Goal: Information Seeking & Learning: Compare options

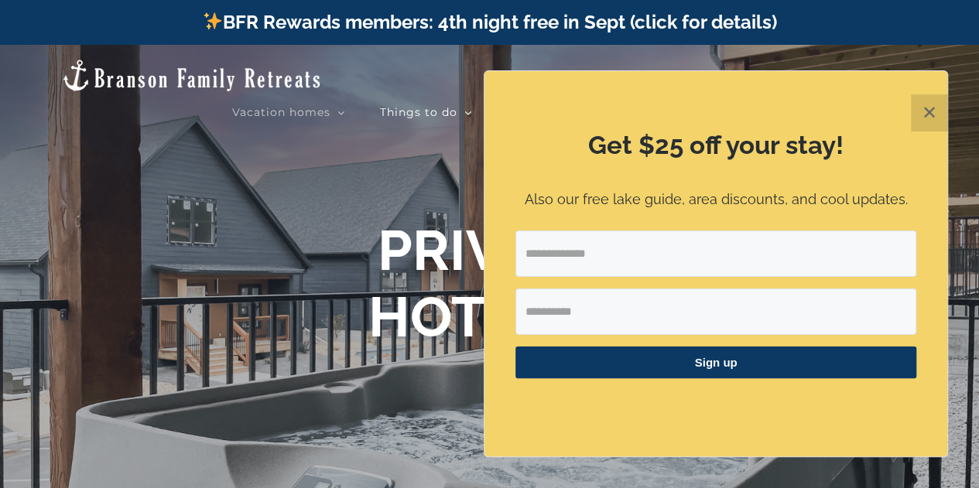
click at [925, 116] on button "✕" at bounding box center [929, 112] width 37 height 37
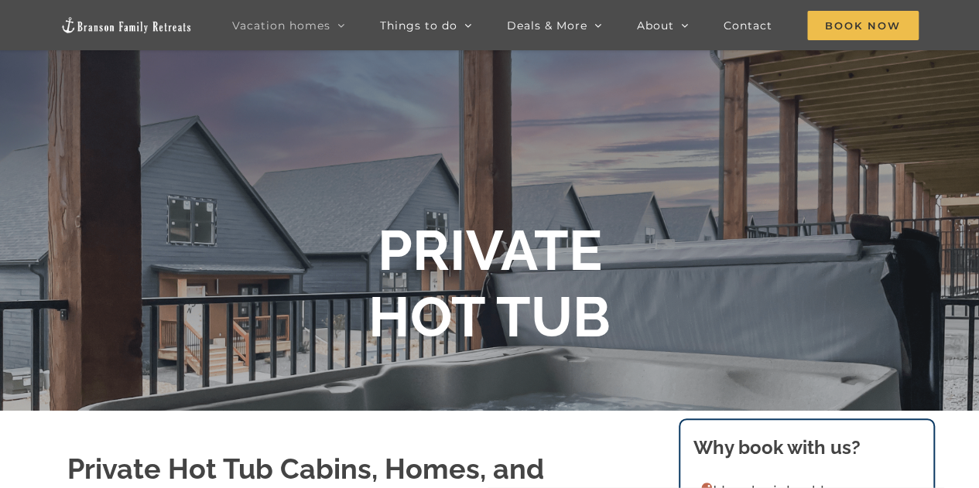
scroll to position [77, 0]
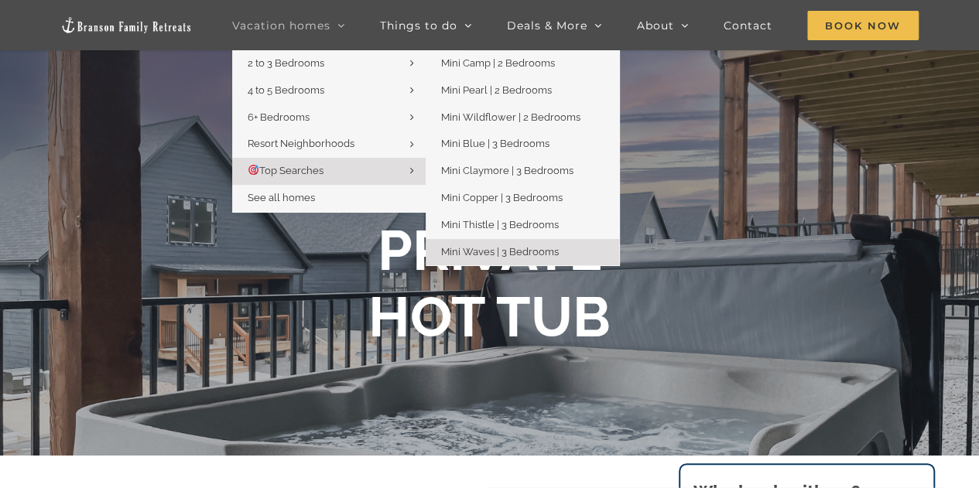
click at [489, 252] on span "Mini Waves | 3 Bedrooms" at bounding box center [500, 252] width 118 height 12
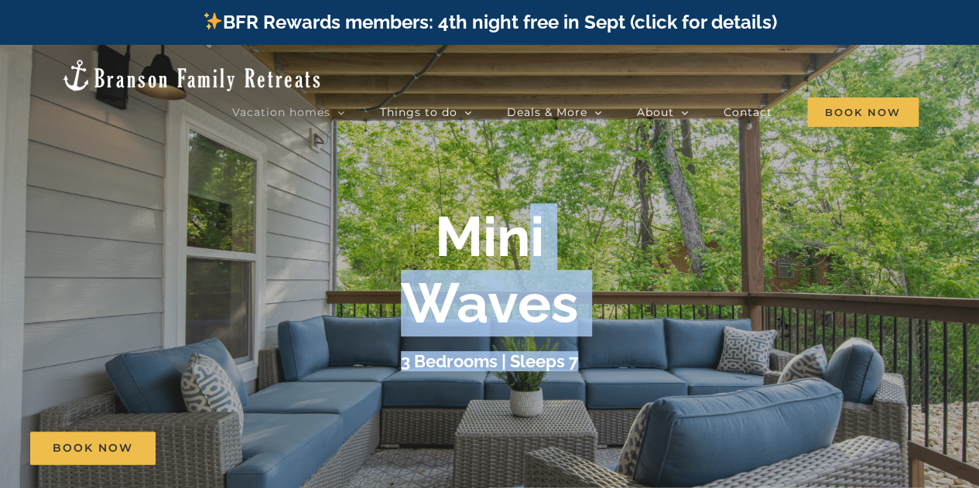
drag, startPoint x: 529, startPoint y: 373, endPoint x: 525, endPoint y: 264, distance: 109.2
click at [525, 264] on div "Mini Waves 3 Bedrooms | Sleeps 7" at bounding box center [489, 290] width 619 height 172
click at [698, 259] on div "Mini Waves" at bounding box center [489, 271] width 619 height 134
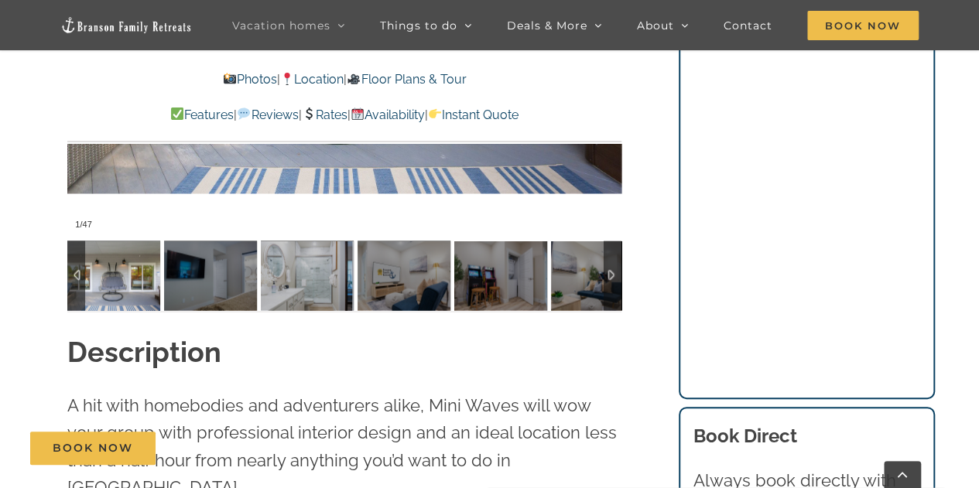
scroll to position [1393, 0]
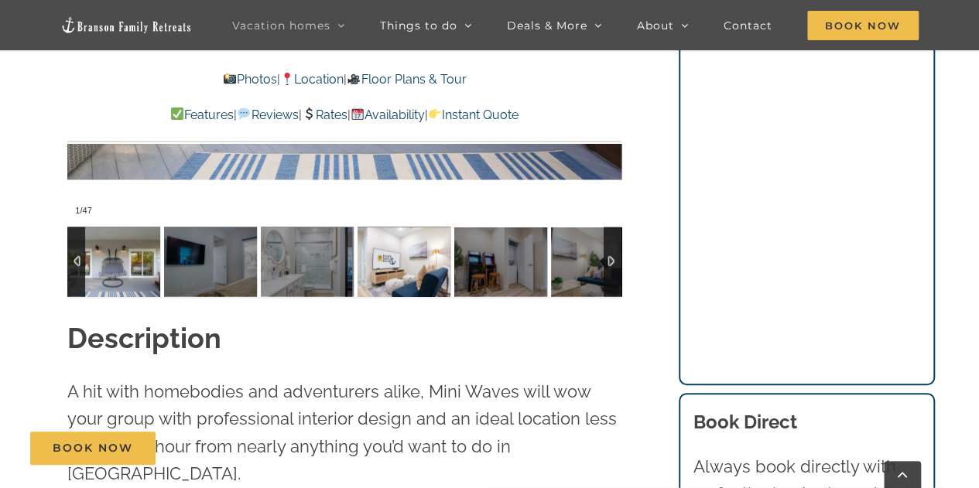
click at [410, 279] on img at bounding box center [404, 262] width 93 height 70
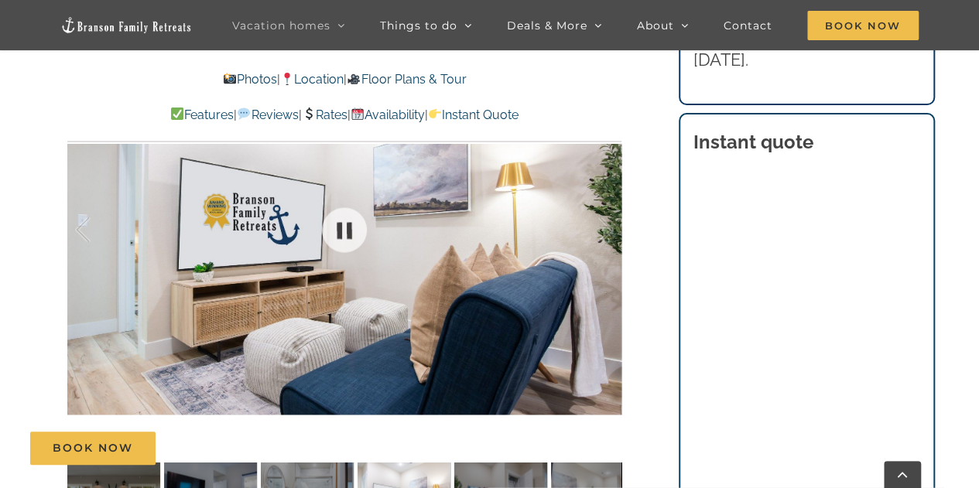
scroll to position [1006, 0]
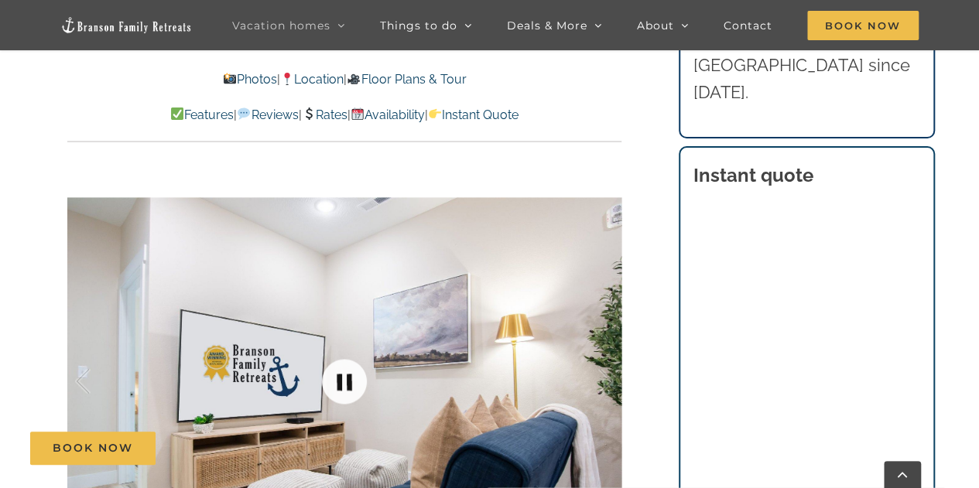
click at [341, 383] on link at bounding box center [344, 382] width 62 height 62
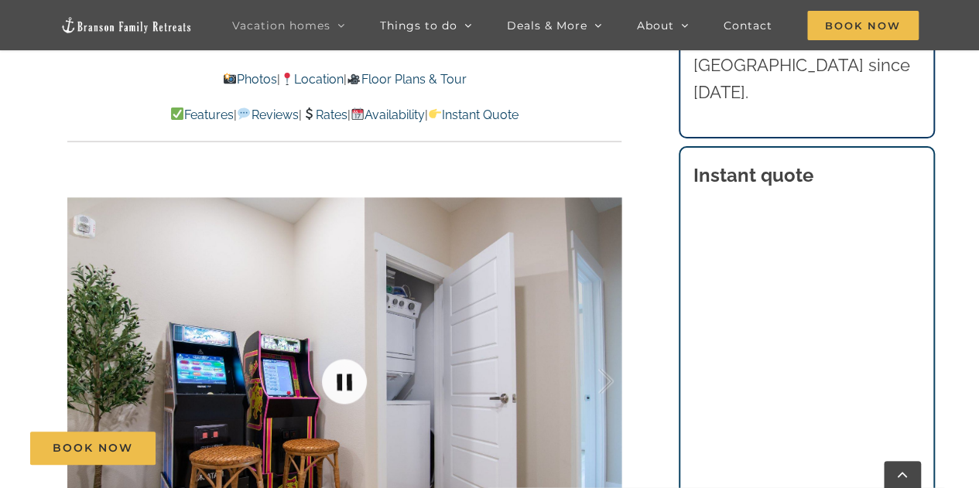
click at [337, 385] on link at bounding box center [344, 382] width 62 height 62
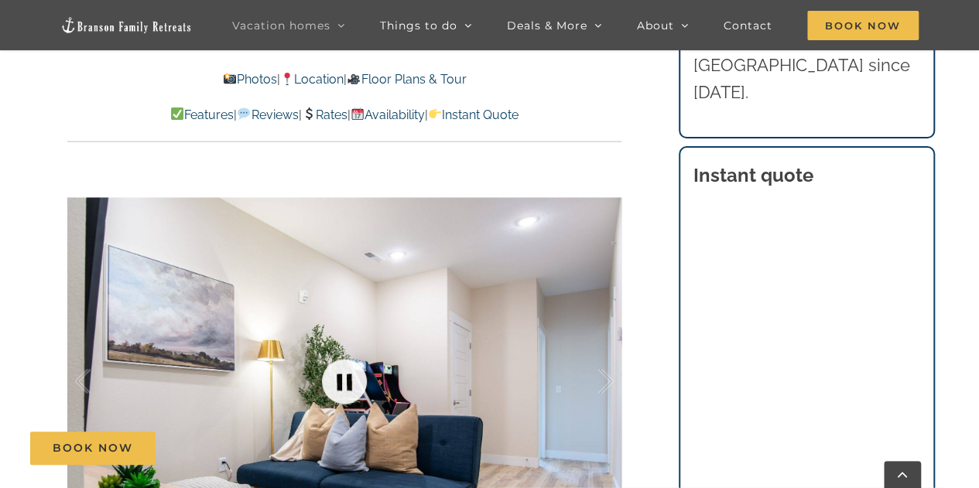
click at [337, 385] on link at bounding box center [344, 382] width 62 height 62
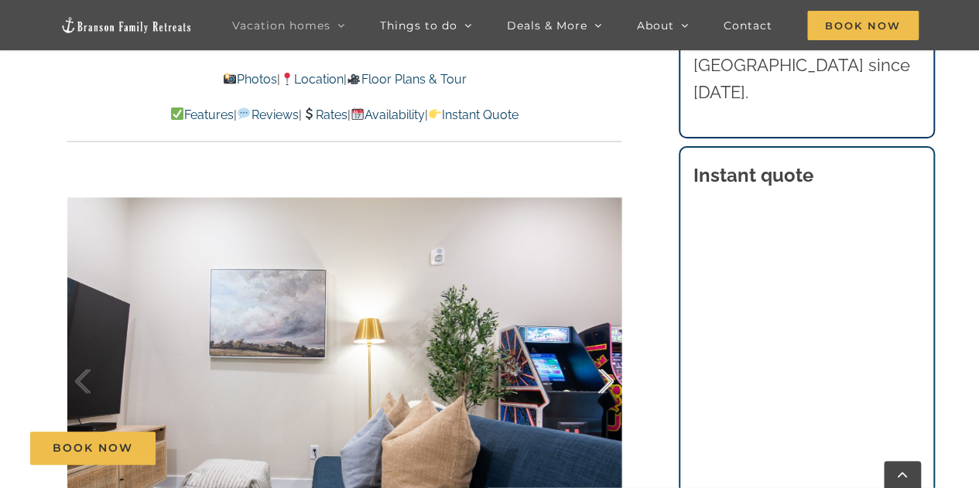
click at [601, 384] on div at bounding box center [590, 382] width 48 height 96
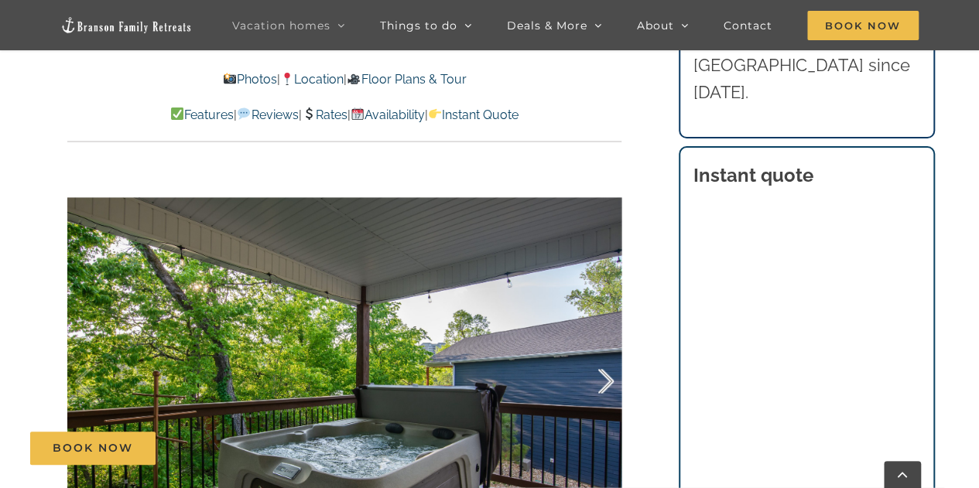
click at [601, 384] on div at bounding box center [590, 382] width 48 height 96
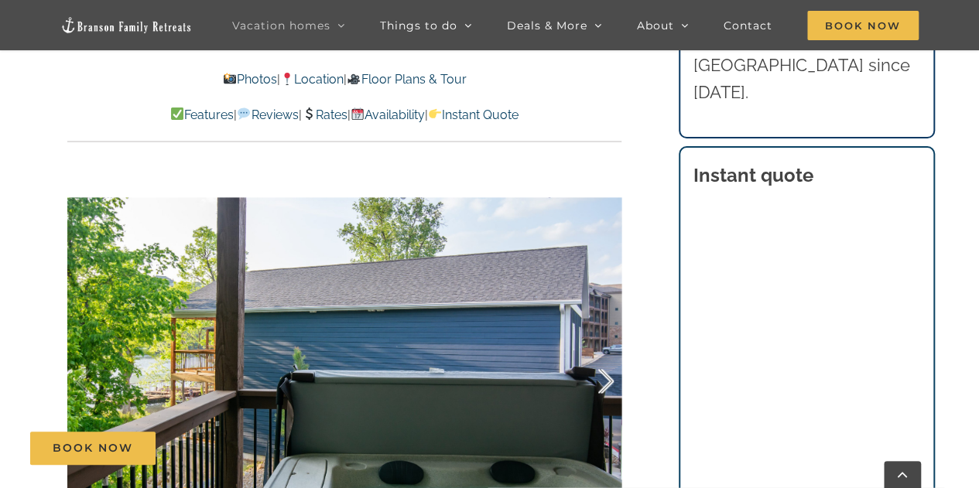
click at [601, 384] on div at bounding box center [590, 382] width 48 height 96
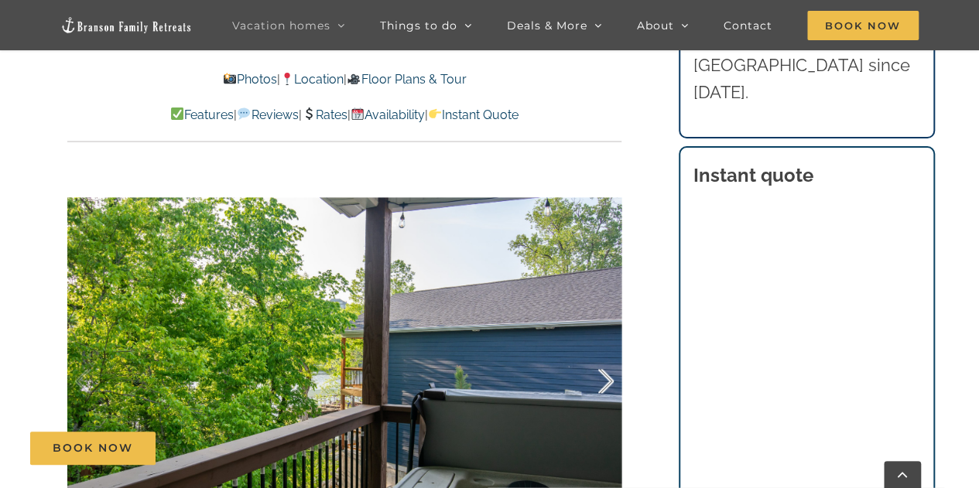
click at [601, 384] on div at bounding box center [590, 382] width 48 height 96
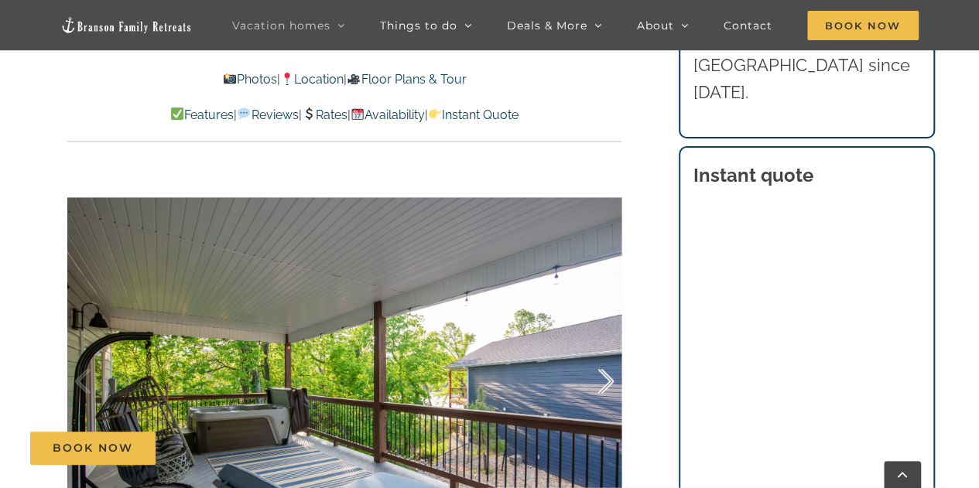
click at [601, 384] on div at bounding box center [590, 382] width 48 height 96
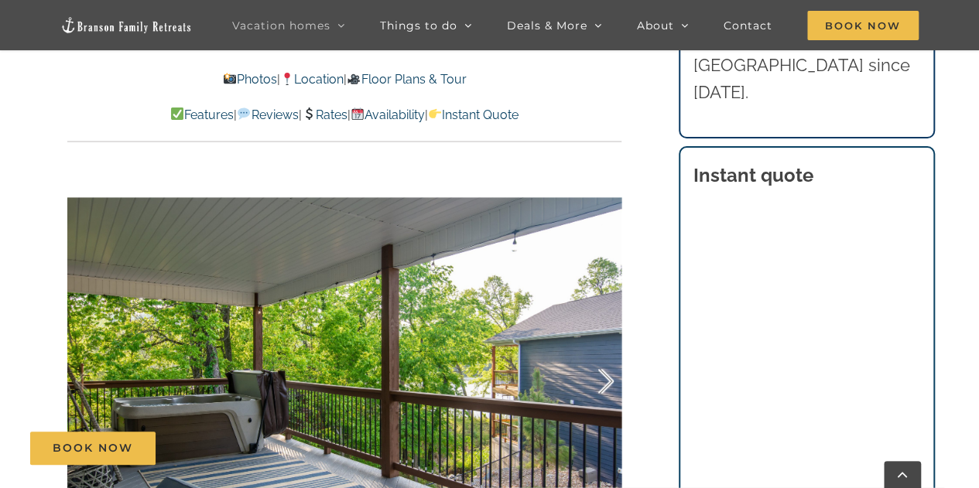
click at [601, 384] on div at bounding box center [590, 382] width 48 height 96
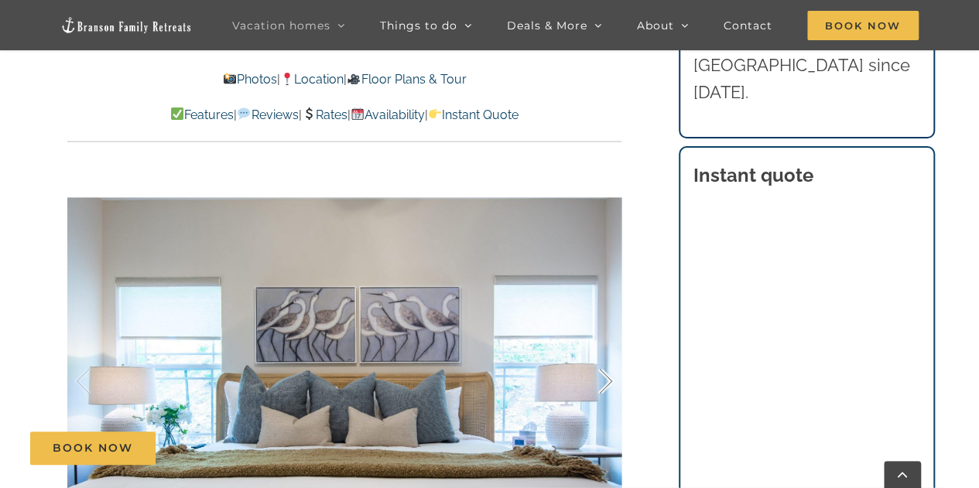
click at [601, 384] on div at bounding box center [590, 382] width 48 height 96
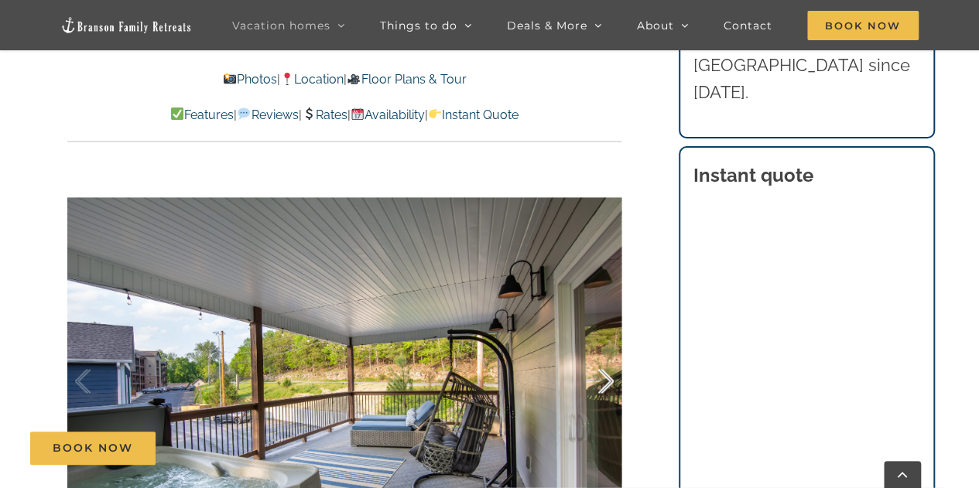
click at [601, 384] on div at bounding box center [590, 382] width 48 height 96
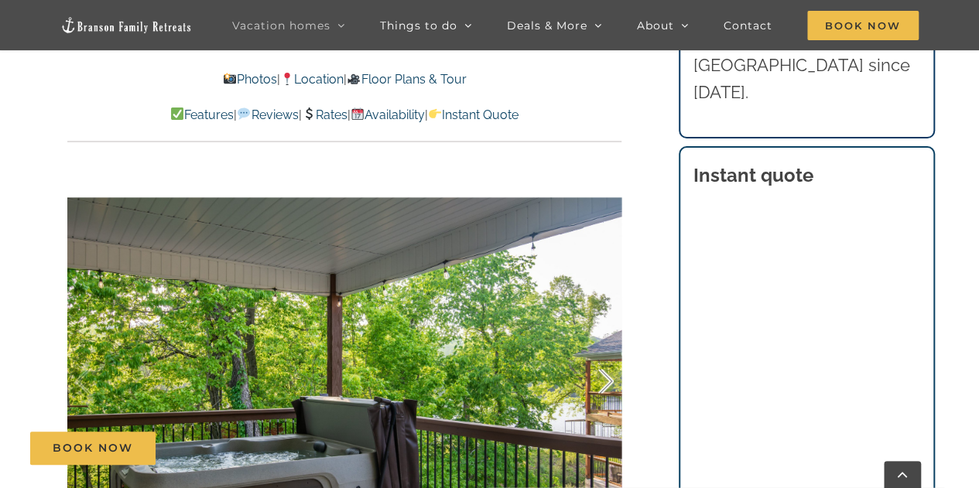
click at [601, 384] on div at bounding box center [590, 382] width 48 height 96
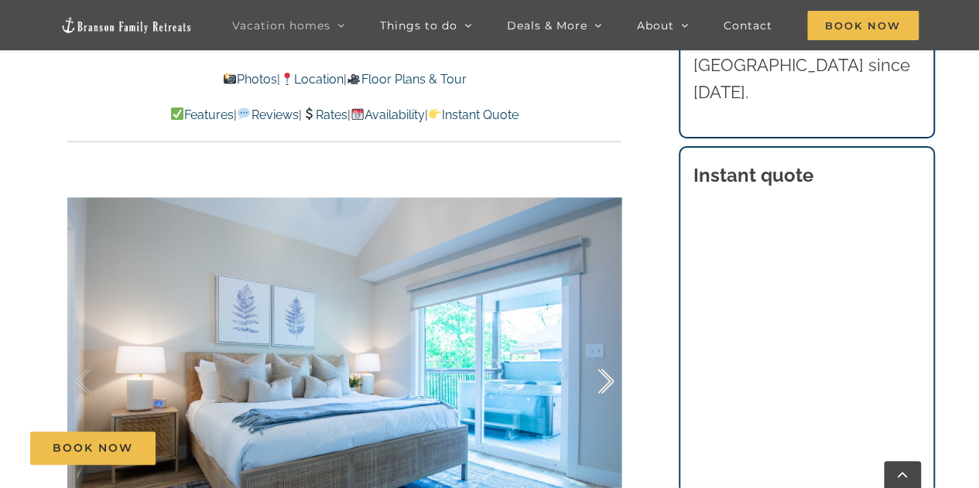
click at [601, 384] on div at bounding box center [590, 382] width 48 height 96
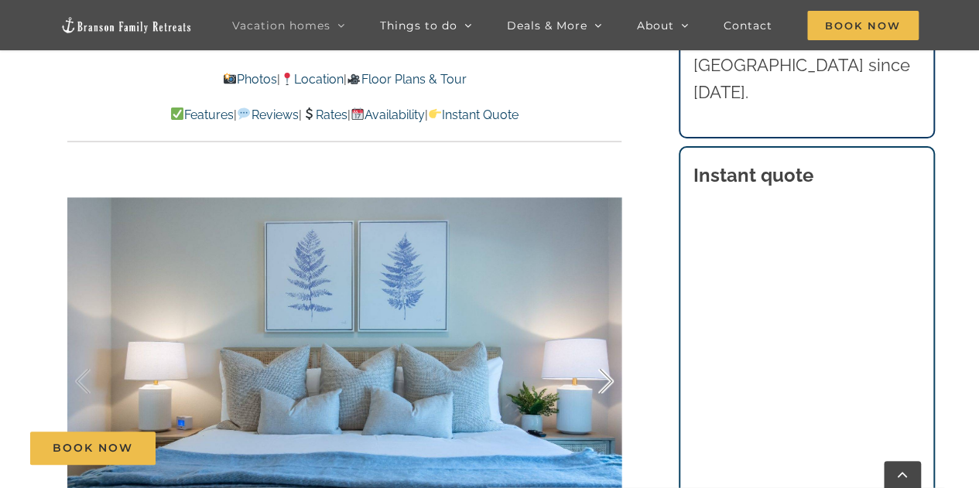
click at [601, 384] on div at bounding box center [590, 382] width 48 height 96
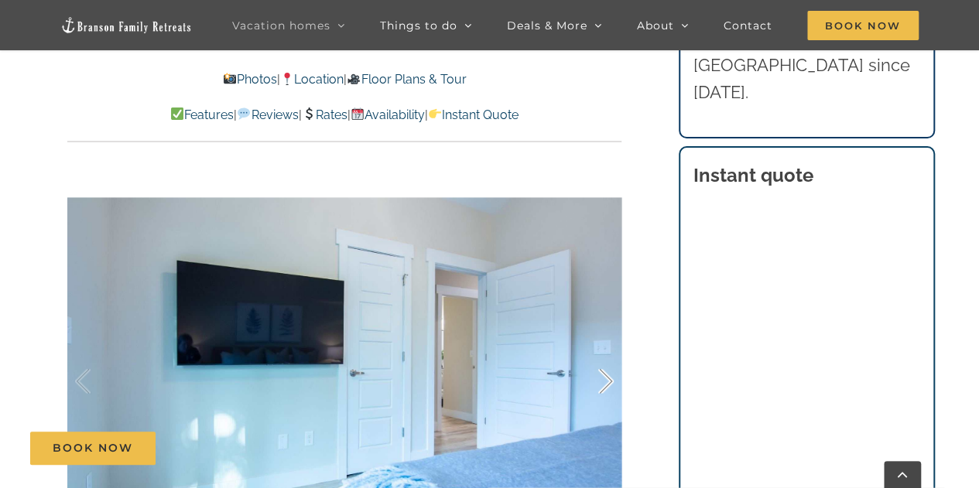
click at [601, 384] on div at bounding box center [590, 382] width 48 height 96
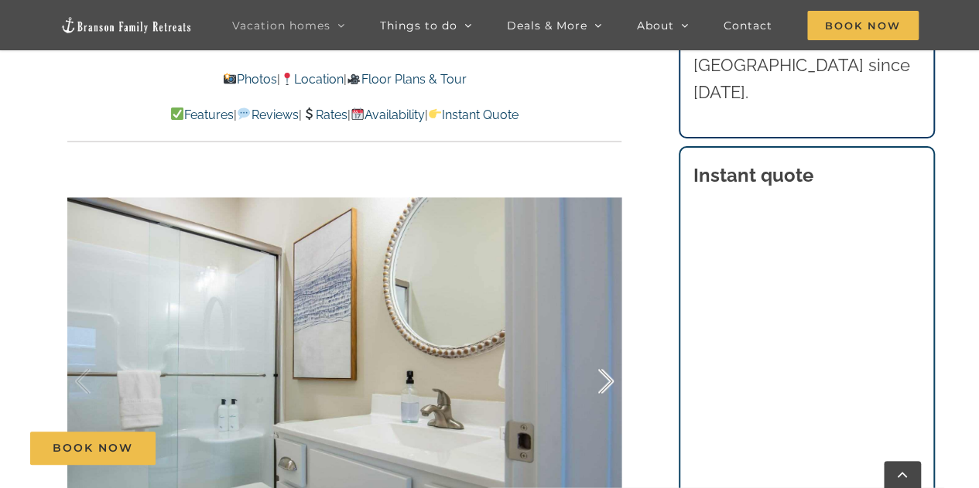
click at [601, 384] on div at bounding box center [590, 382] width 48 height 96
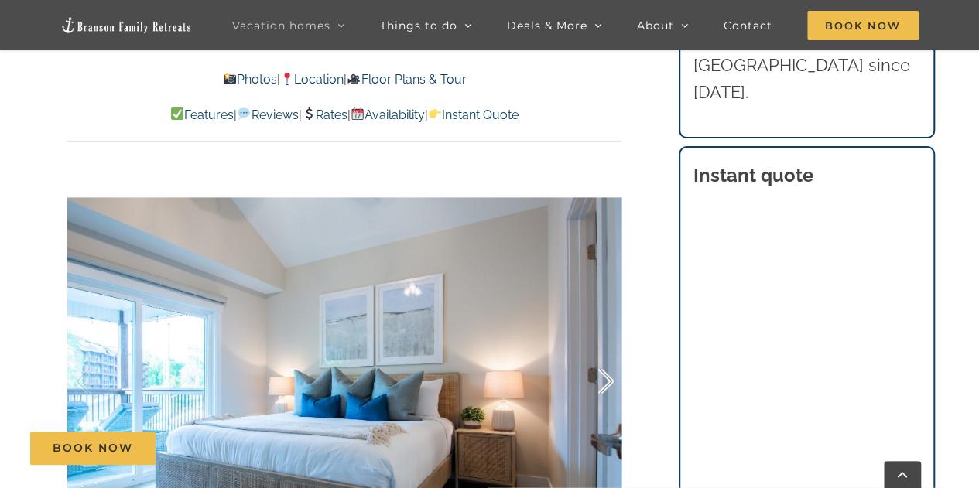
click at [601, 384] on div at bounding box center [590, 382] width 48 height 96
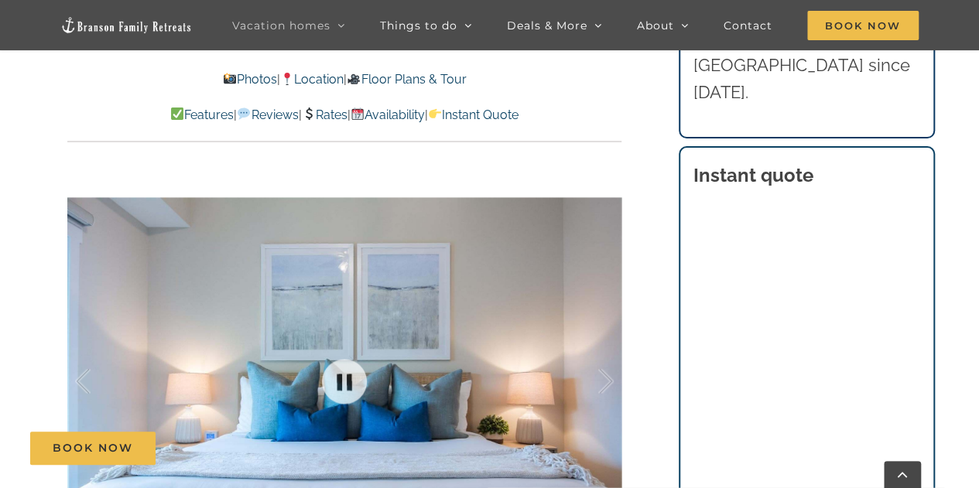
click at [438, 343] on div at bounding box center [344, 381] width 554 height 455
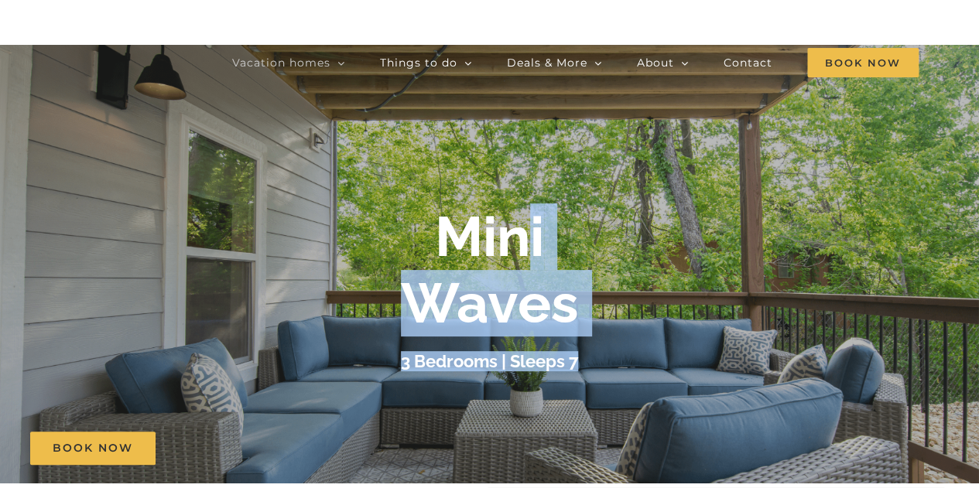
scroll to position [0, 0]
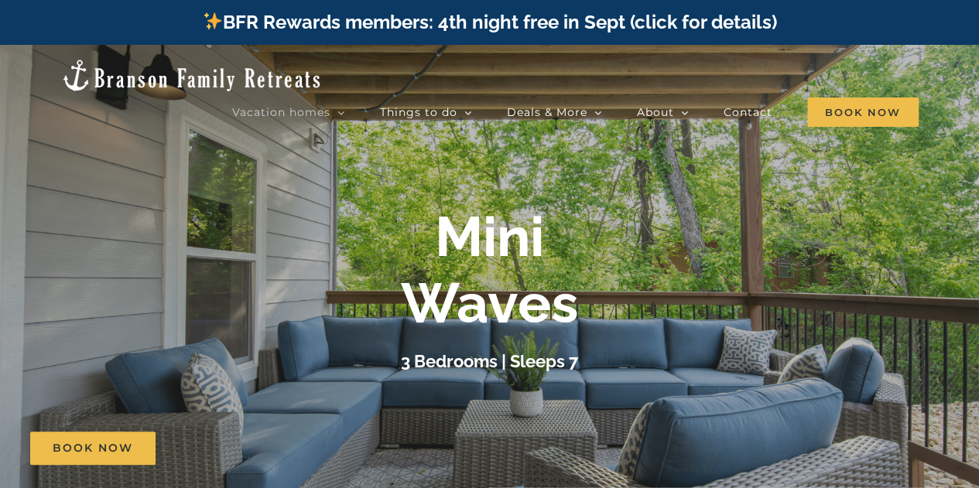
click at [155, 120] on div at bounding box center [489, 289] width 979 height 488
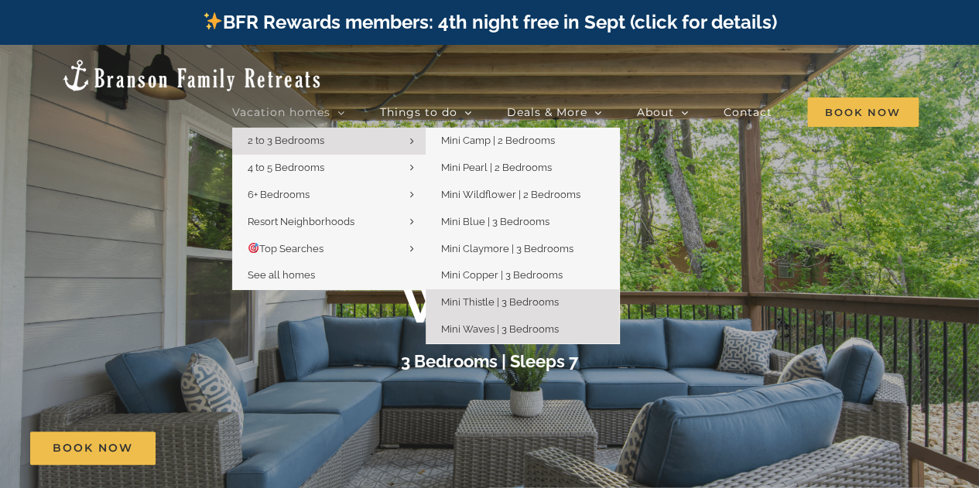
click at [488, 296] on span "Mini Thistle | 3 Bedrooms" at bounding box center [500, 302] width 118 height 12
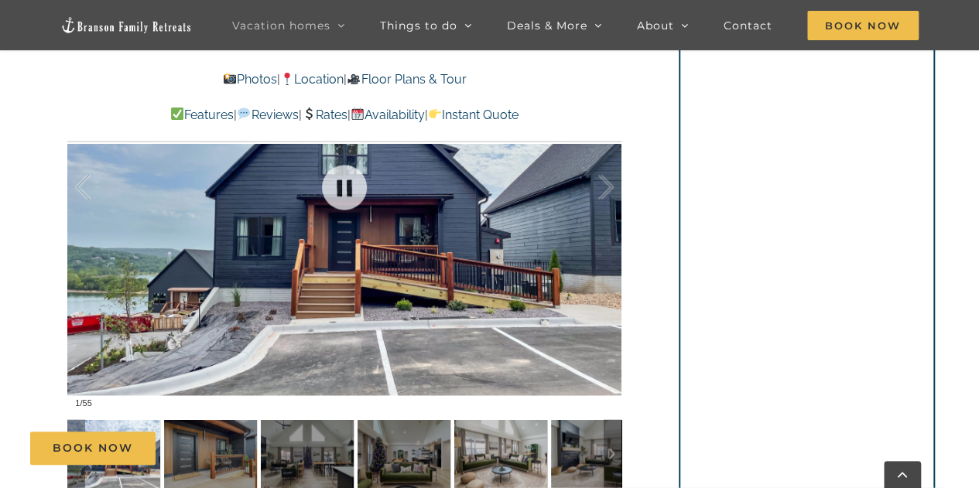
scroll to position [1084, 0]
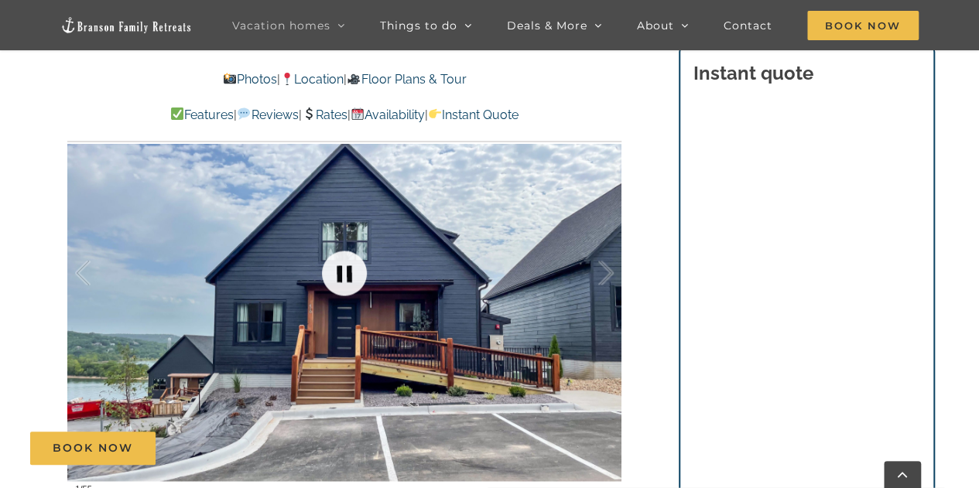
click at [346, 265] on link at bounding box center [344, 273] width 62 height 62
click at [349, 272] on link at bounding box center [344, 273] width 62 height 62
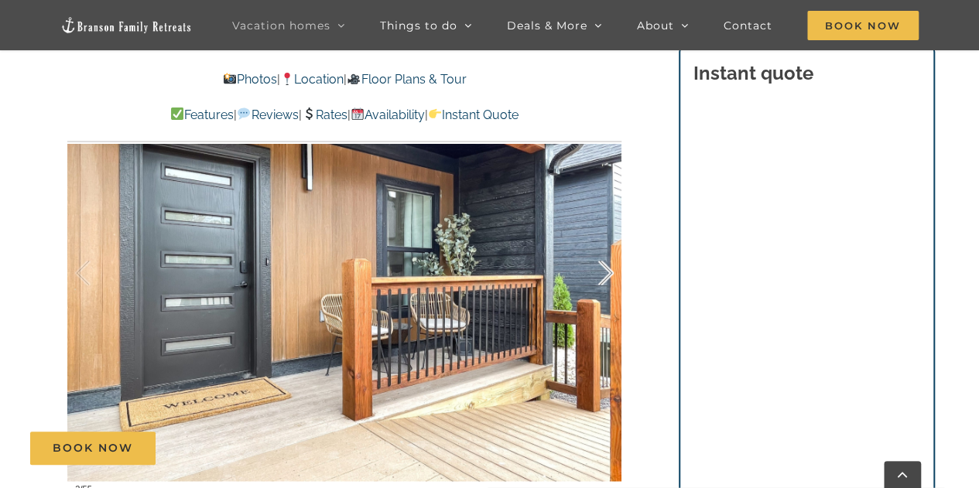
click at [601, 272] on div at bounding box center [590, 273] width 48 height 96
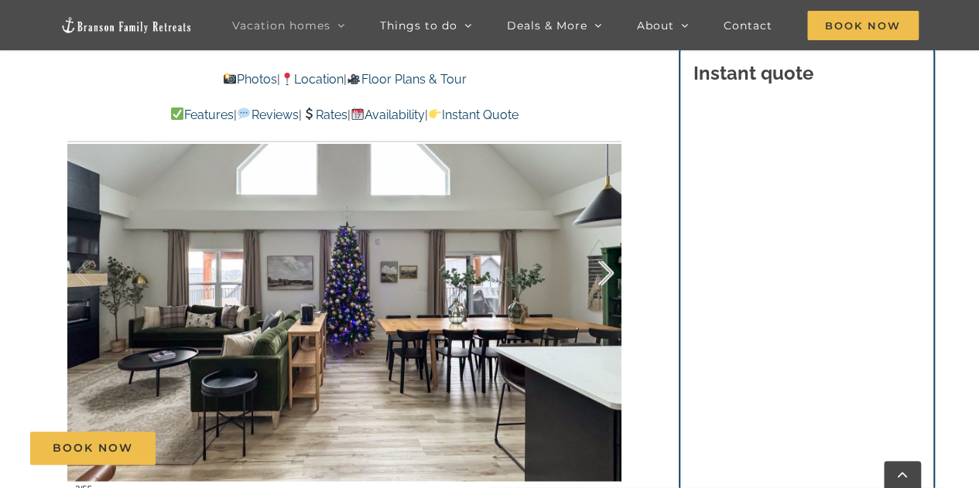
click at [601, 272] on div at bounding box center [590, 273] width 48 height 96
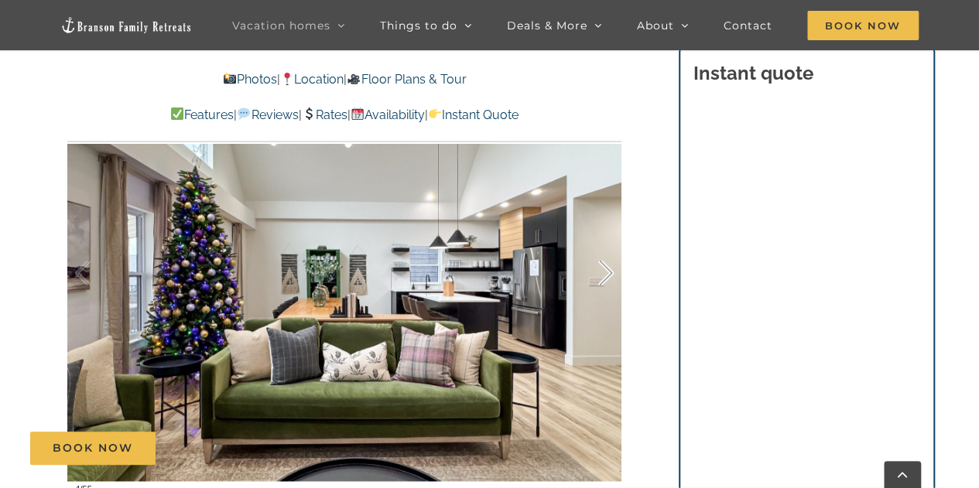
click at [602, 272] on div at bounding box center [590, 273] width 48 height 96
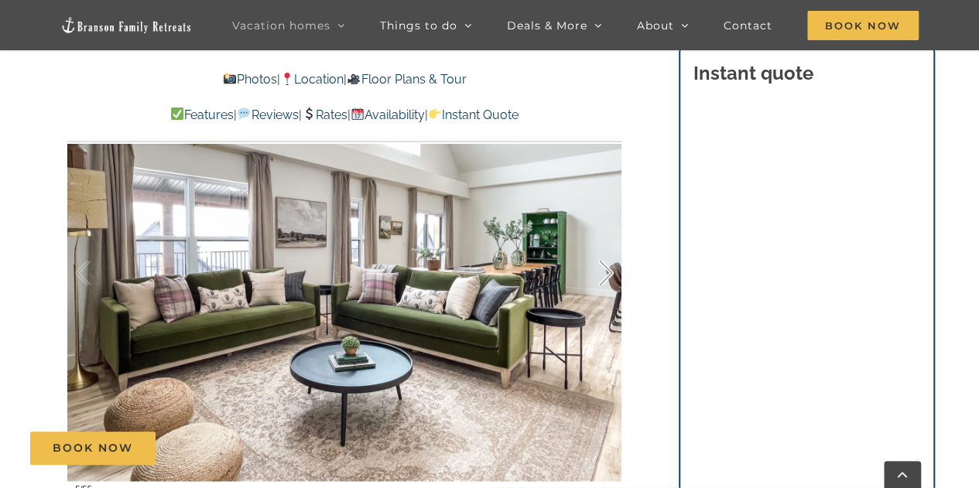
click at [602, 272] on div at bounding box center [590, 273] width 48 height 96
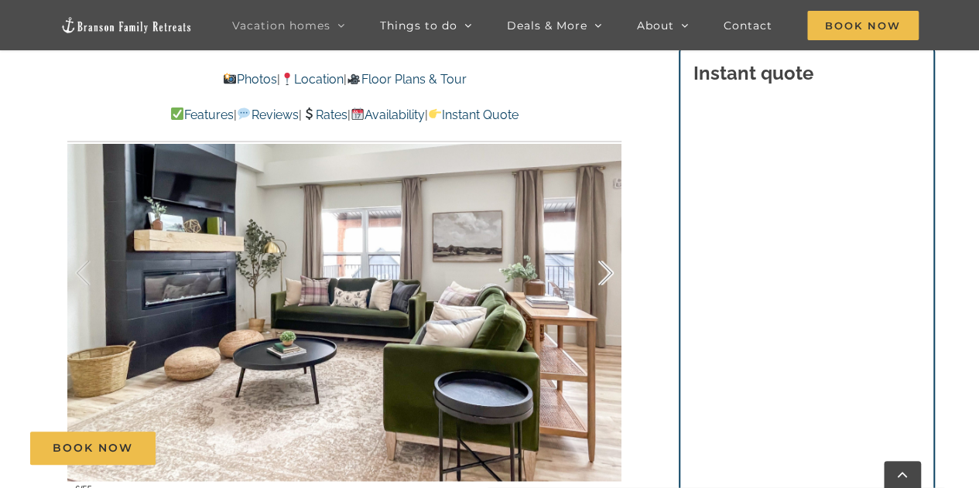
click at [602, 272] on div at bounding box center [590, 273] width 48 height 96
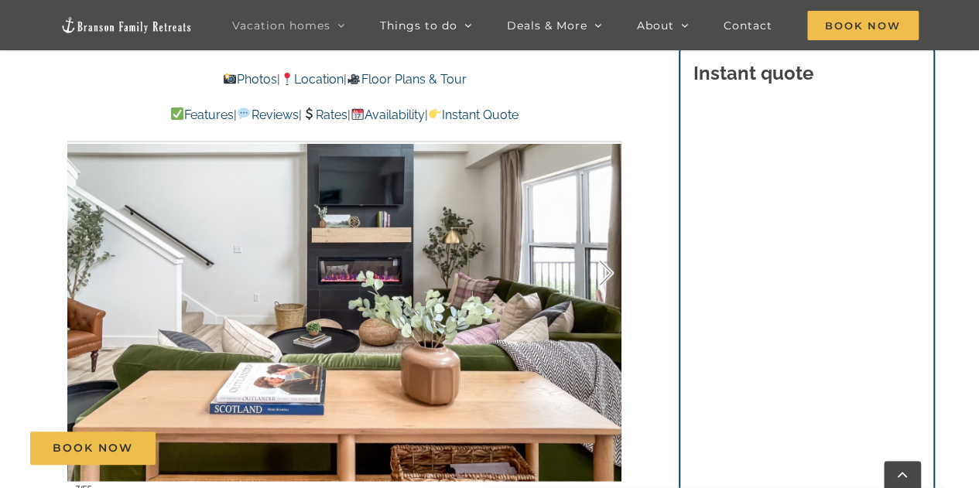
click at [602, 273] on div at bounding box center [590, 273] width 48 height 96
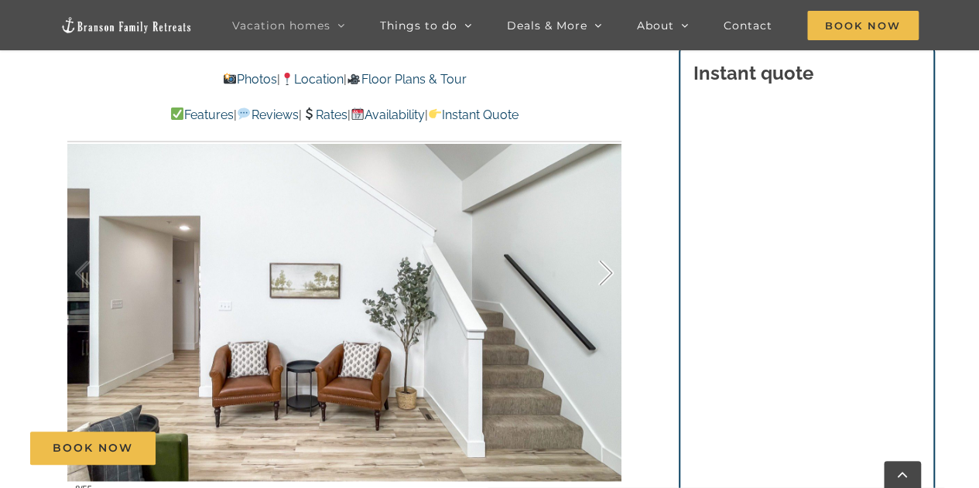
click at [602, 273] on div at bounding box center [590, 273] width 48 height 96
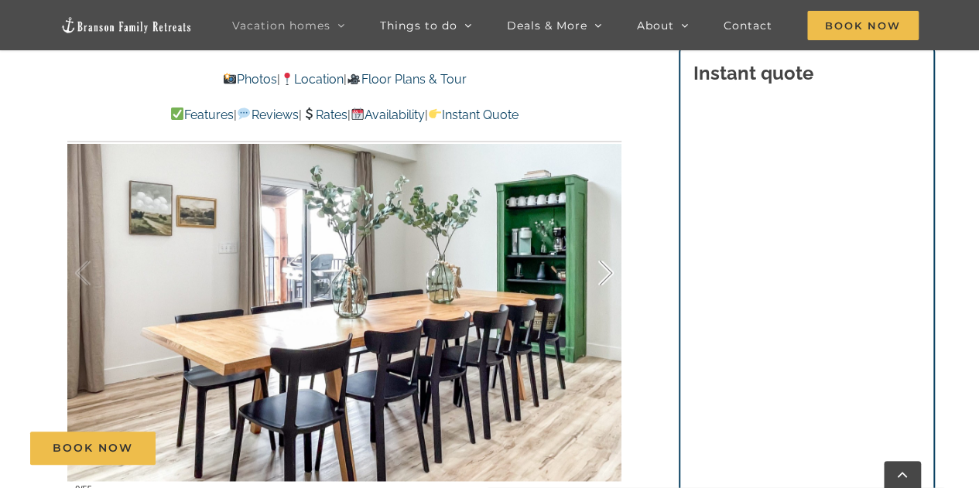
click at [602, 273] on div at bounding box center [590, 273] width 48 height 96
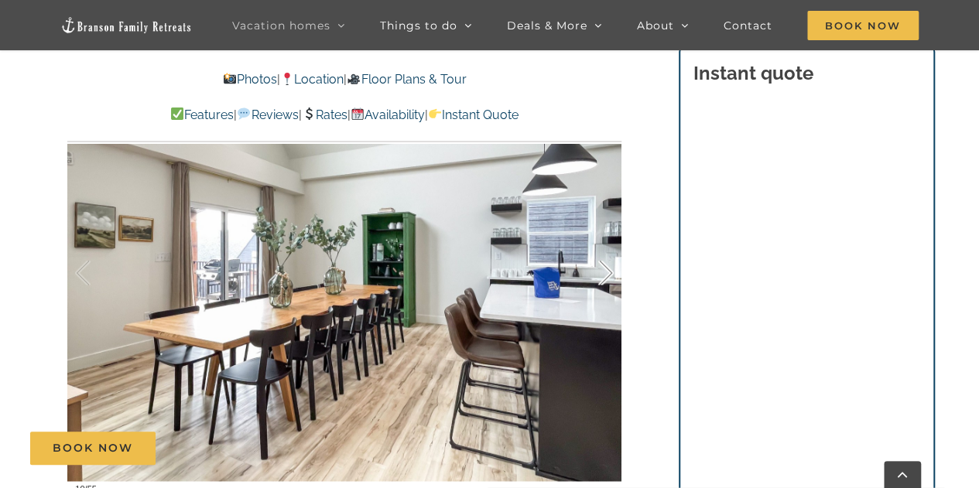
click at [602, 273] on div at bounding box center [590, 273] width 48 height 96
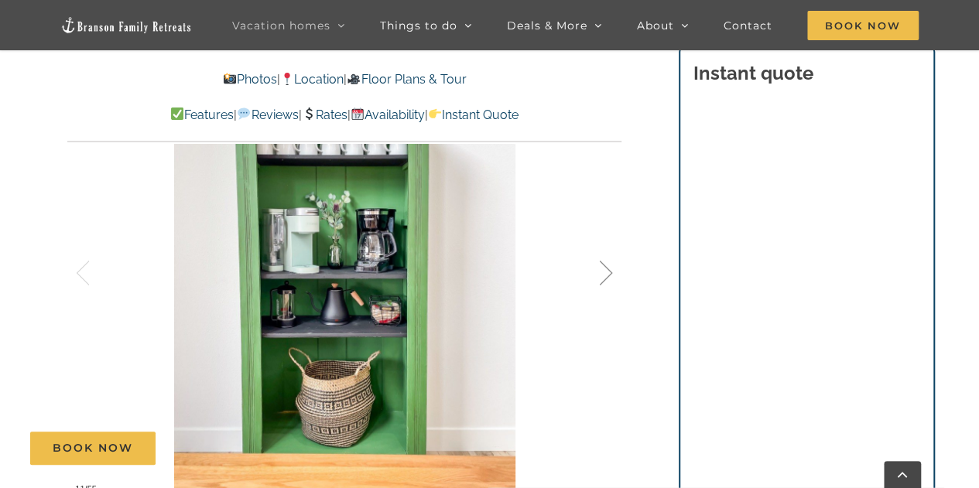
click at [602, 273] on div at bounding box center [590, 273] width 48 height 96
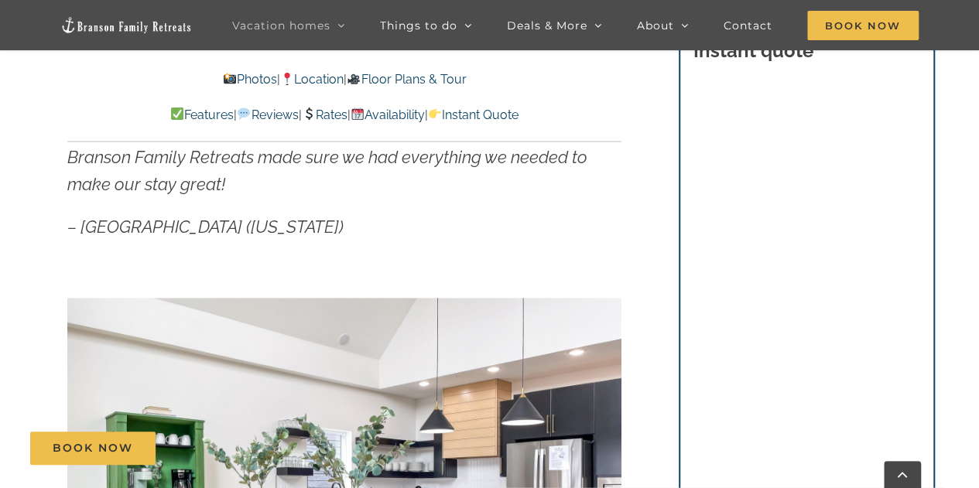
scroll to position [1006, 0]
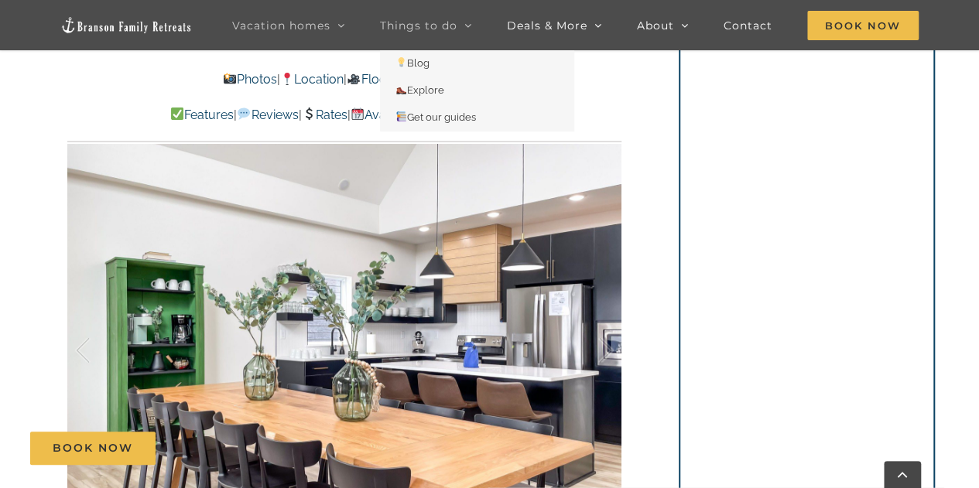
click at [398, 24] on span "Things to do" at bounding box center [418, 25] width 77 height 11
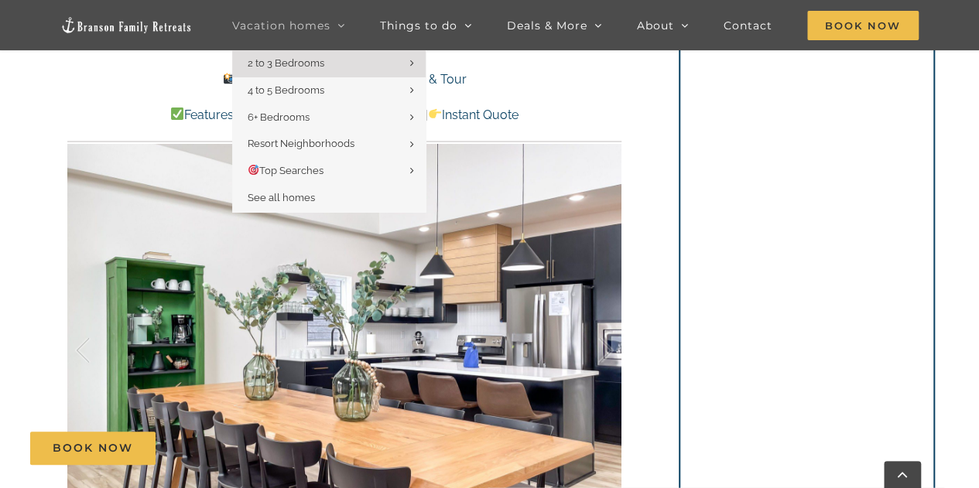
click at [289, 26] on span "Vacation homes" at bounding box center [281, 25] width 98 height 11
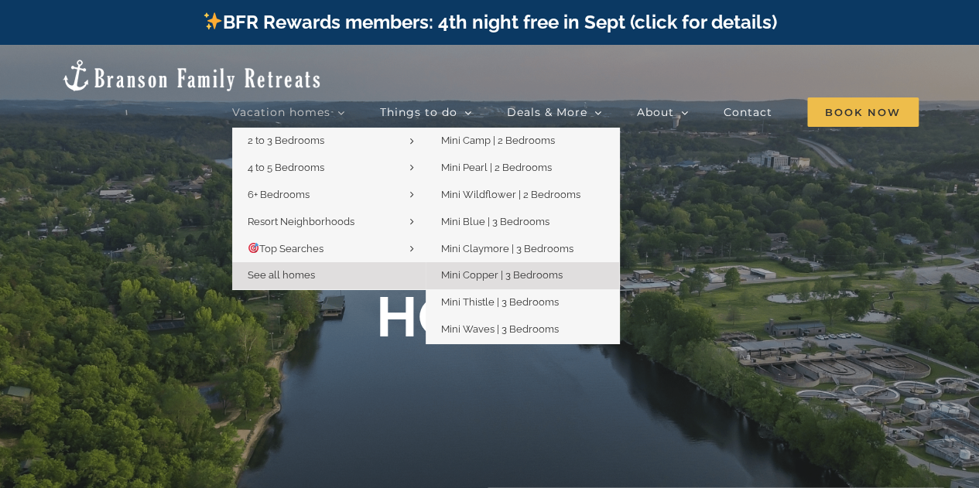
click at [489, 269] on span "Mini Copper | 3 Bedrooms" at bounding box center [502, 275] width 122 height 12
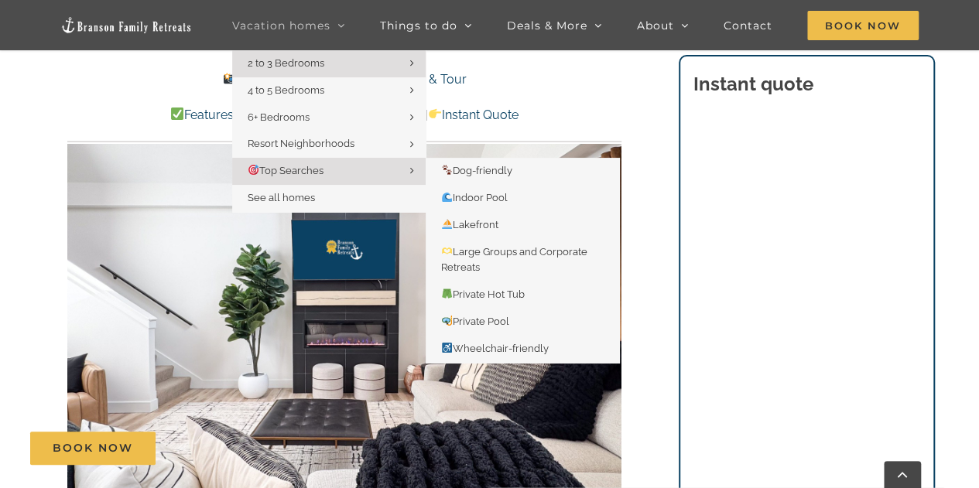
scroll to position [851, 0]
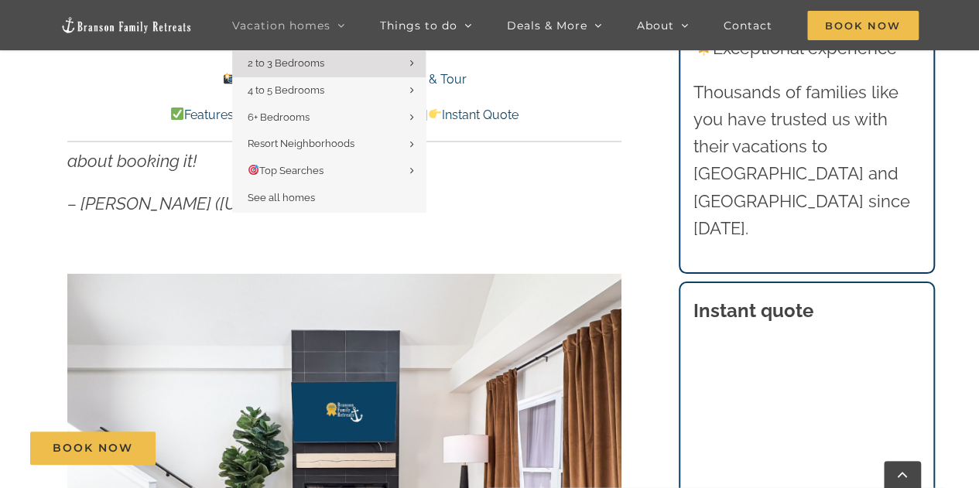
click at [291, 26] on span "Vacation homes" at bounding box center [281, 25] width 98 height 11
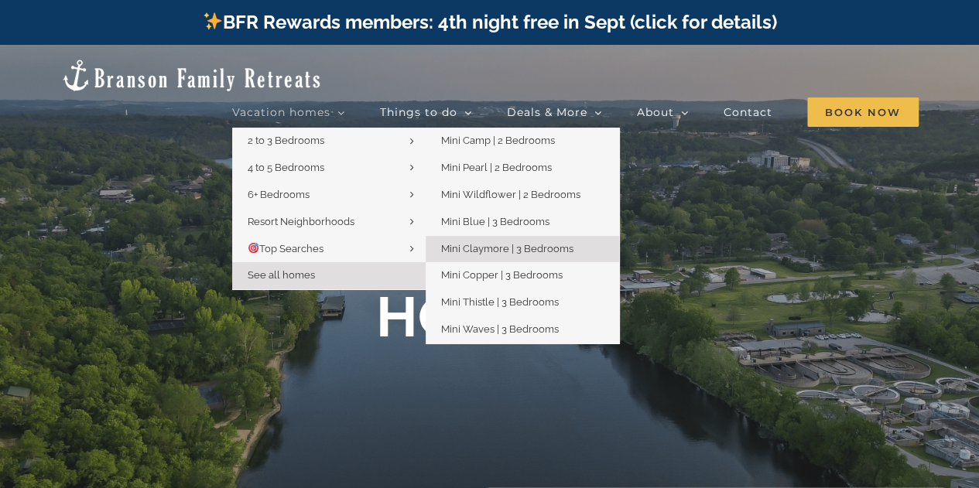
click at [483, 243] on span "Mini Claymore | 3 Bedrooms" at bounding box center [507, 249] width 132 height 12
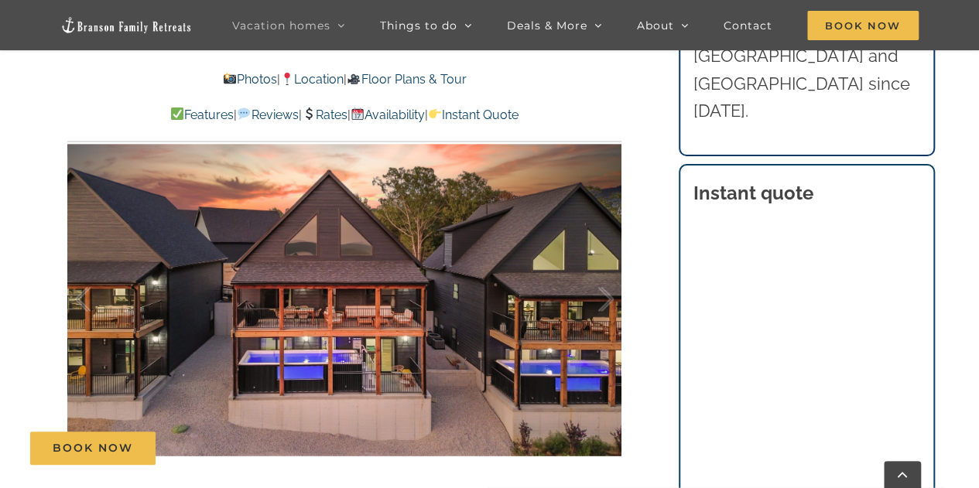
scroll to position [851, 0]
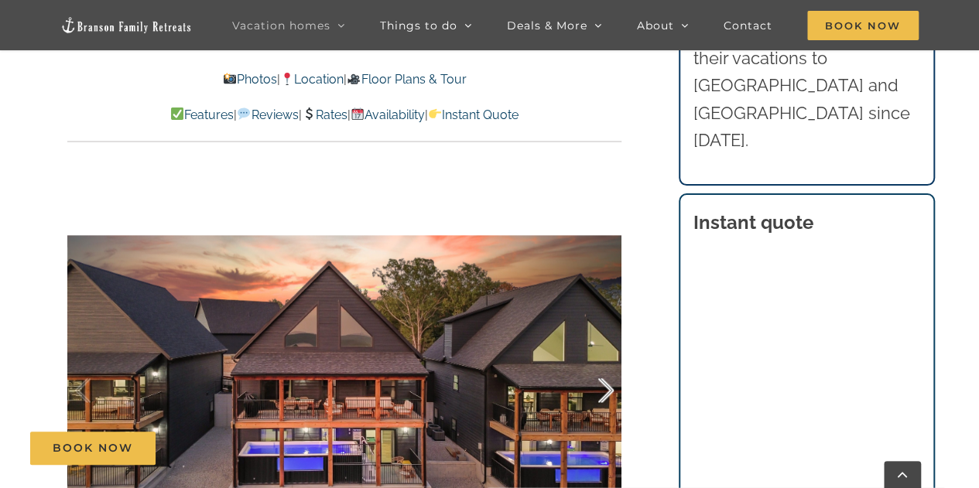
click at [605, 390] on div at bounding box center [590, 391] width 48 height 96
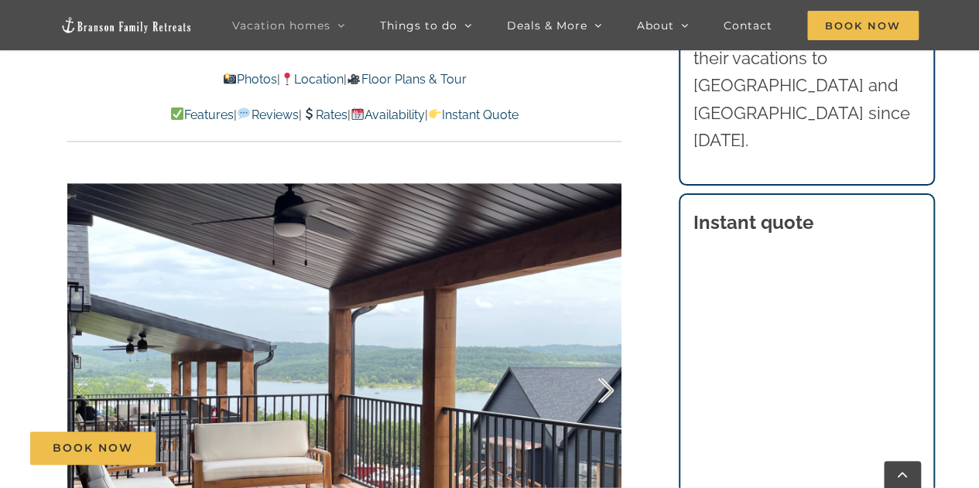
click at [605, 390] on div at bounding box center [590, 391] width 48 height 96
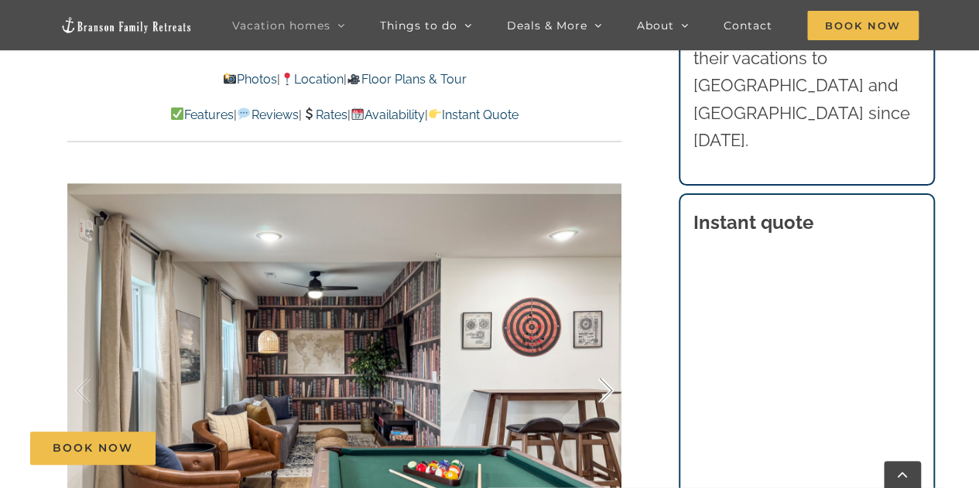
click at [605, 390] on div at bounding box center [590, 391] width 48 height 96
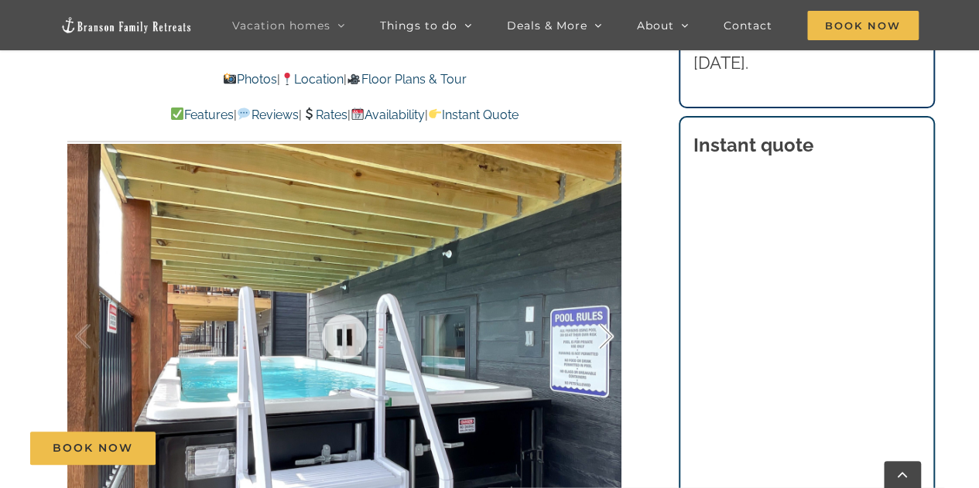
scroll to position [929, 0]
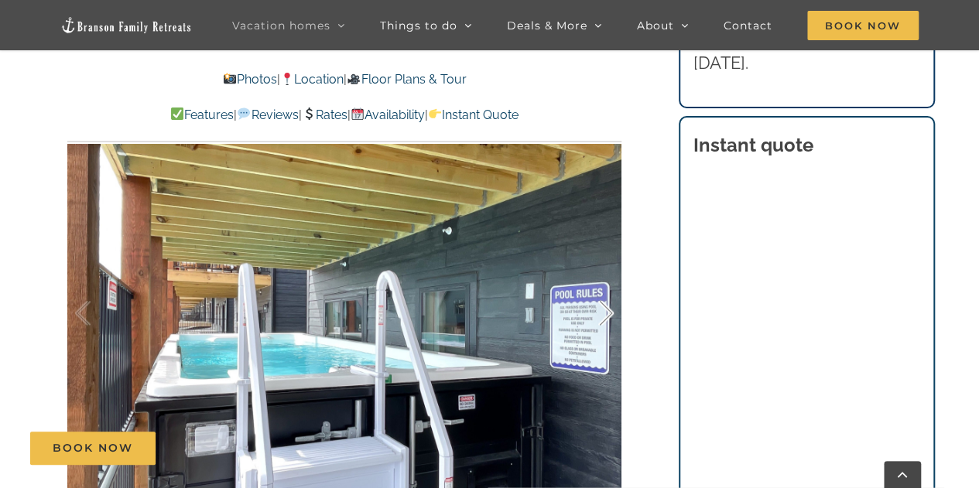
click at [608, 307] on div at bounding box center [590, 313] width 48 height 96
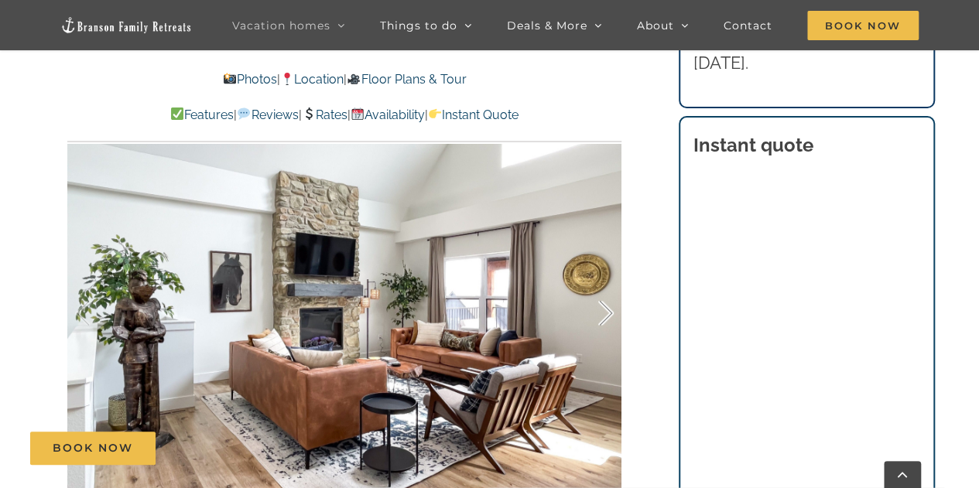
click at [608, 307] on div at bounding box center [590, 313] width 48 height 96
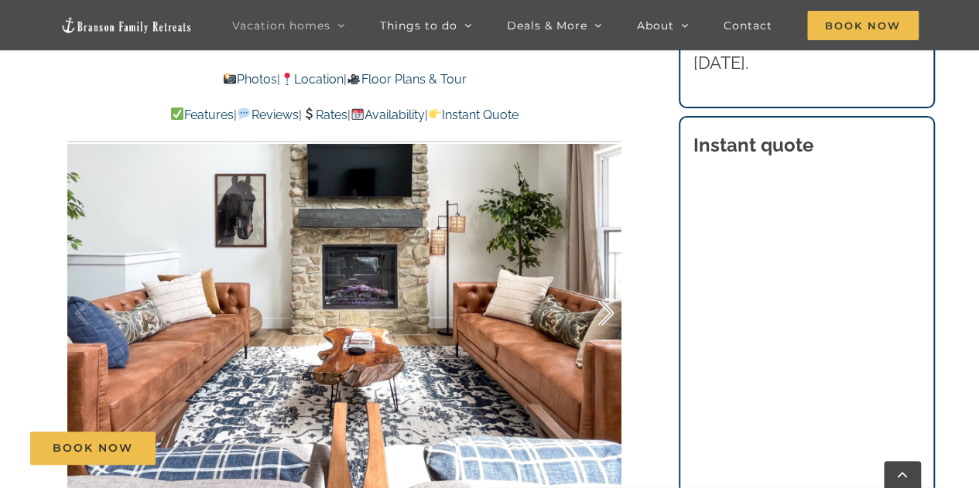
click at [609, 307] on div at bounding box center [590, 313] width 48 height 96
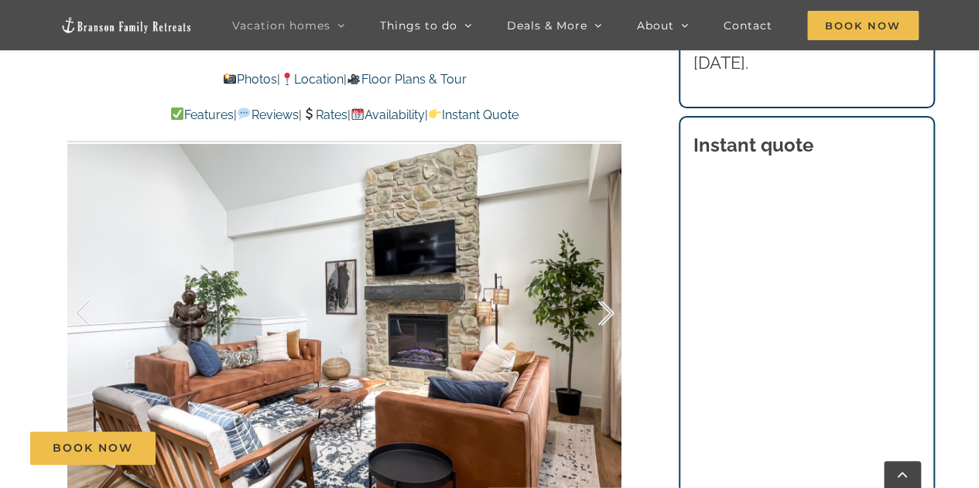
click at [610, 307] on div at bounding box center [590, 313] width 48 height 96
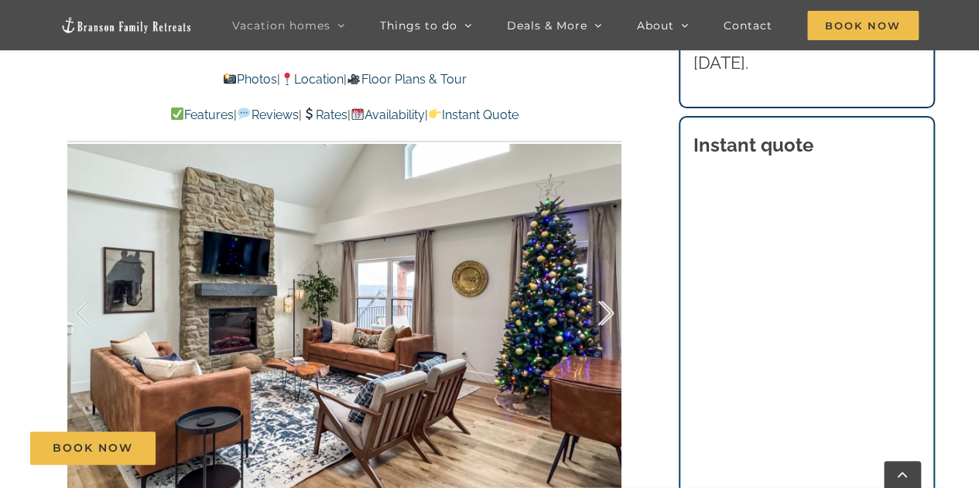
click at [610, 307] on div at bounding box center [590, 313] width 48 height 96
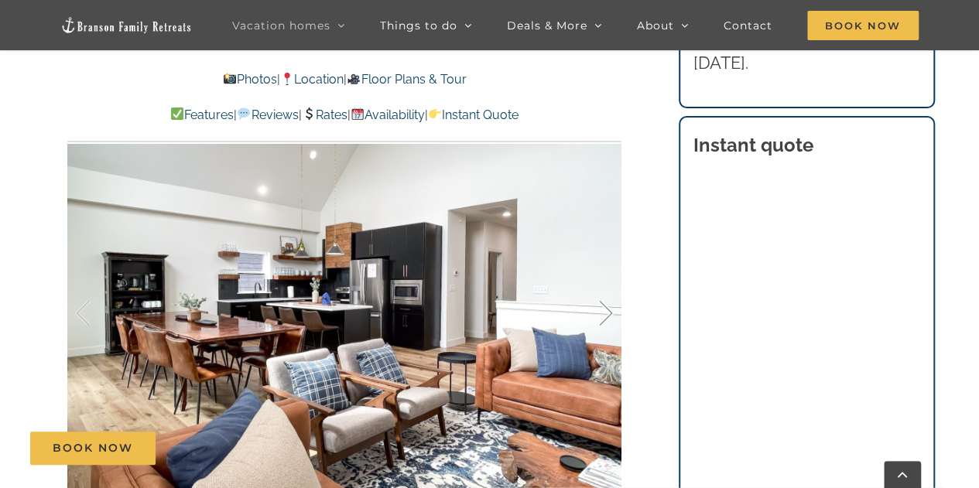
click at [610, 307] on div at bounding box center [590, 313] width 48 height 96
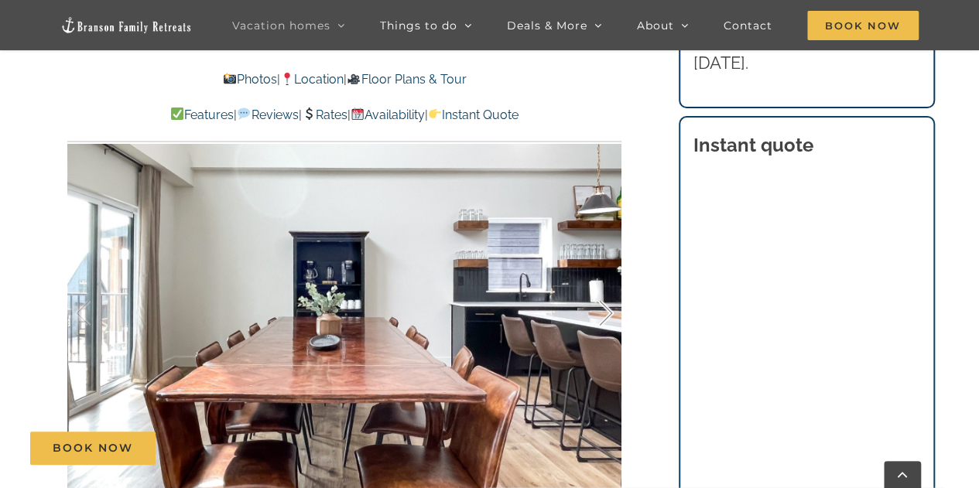
click at [610, 307] on div at bounding box center [590, 313] width 48 height 96
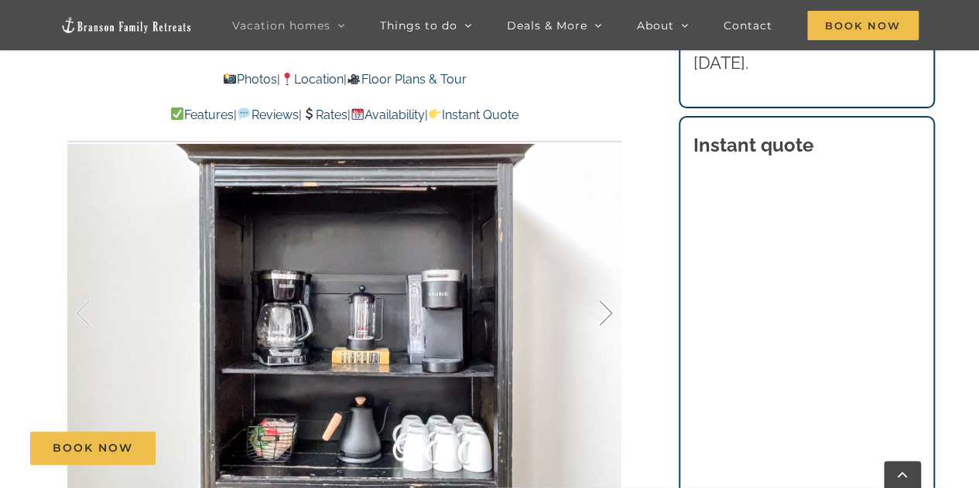
click at [610, 308] on div at bounding box center [590, 313] width 48 height 96
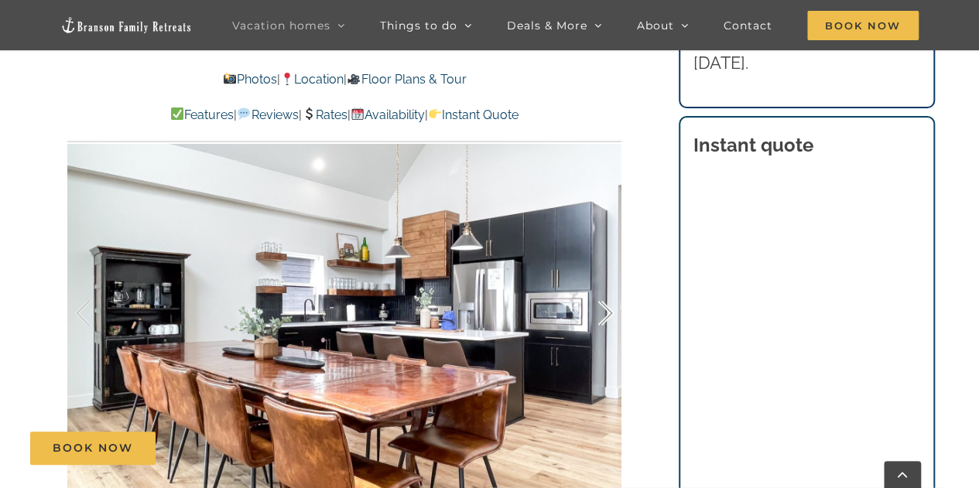
click at [610, 308] on div at bounding box center [590, 313] width 48 height 96
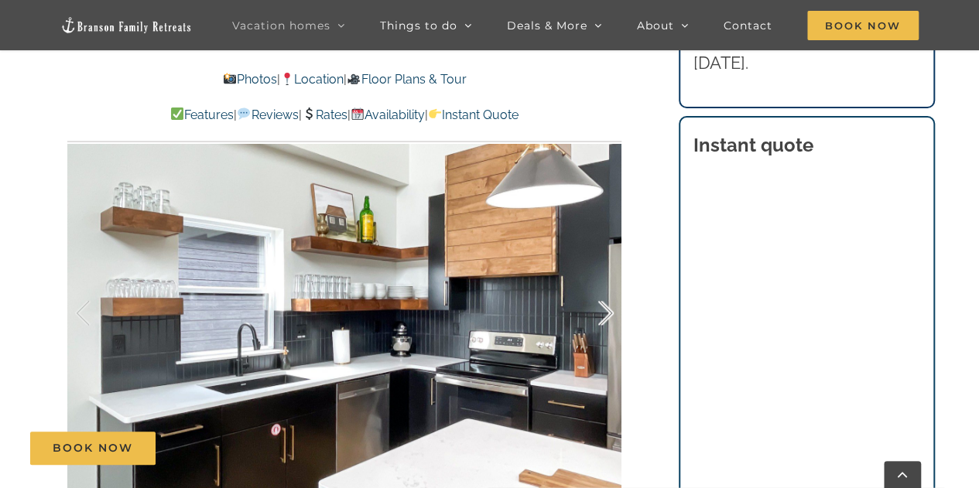
click at [610, 308] on div at bounding box center [590, 313] width 48 height 96
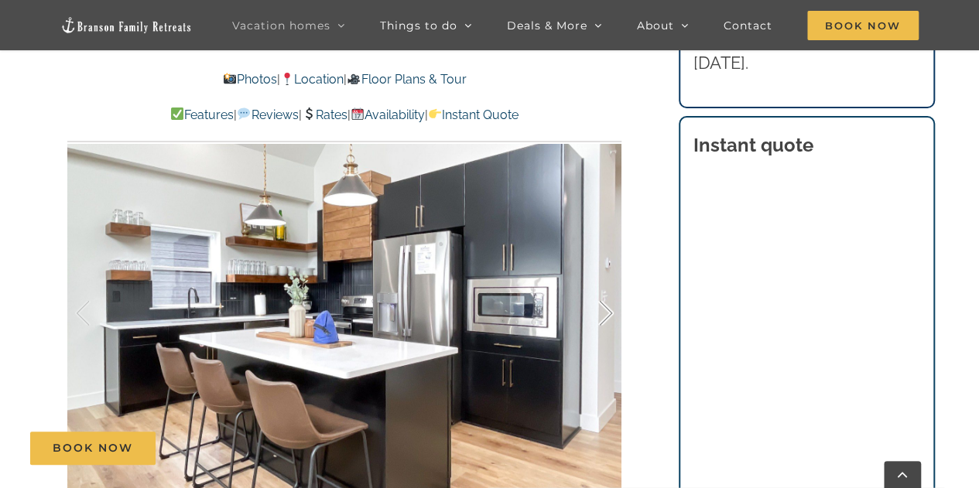
click at [610, 308] on div at bounding box center [590, 313] width 48 height 96
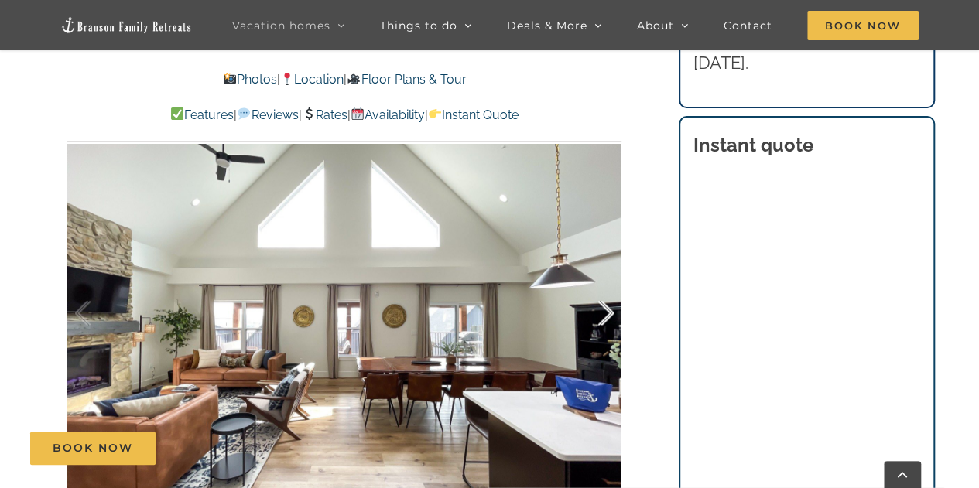
click at [610, 308] on div at bounding box center [590, 313] width 48 height 96
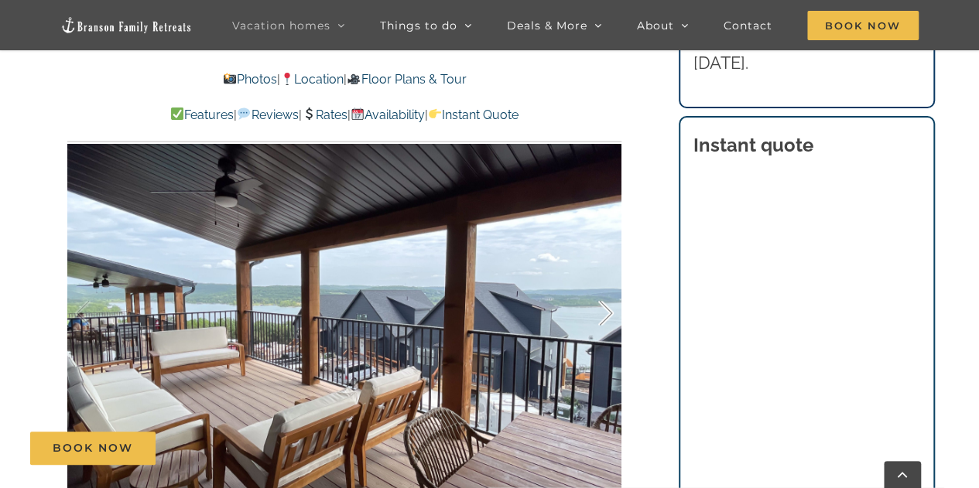
click at [610, 308] on div at bounding box center [590, 313] width 48 height 96
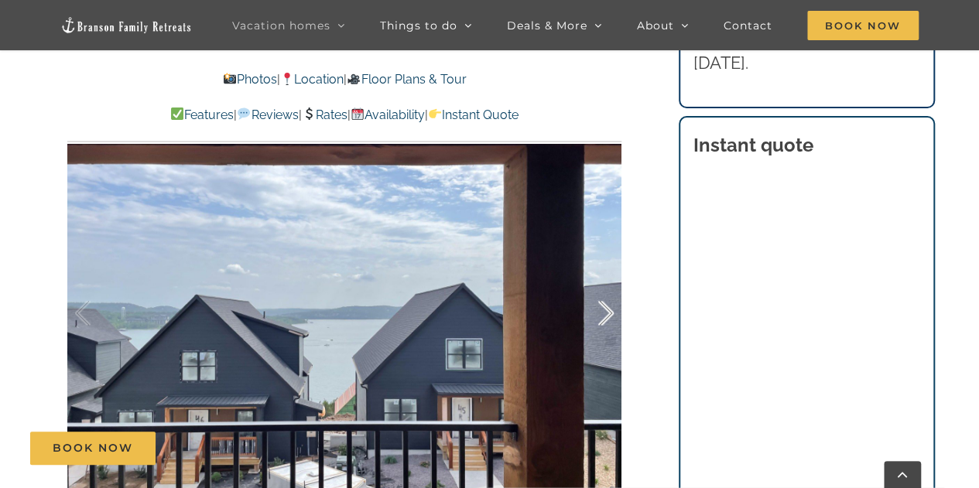
click at [610, 308] on div at bounding box center [590, 313] width 48 height 96
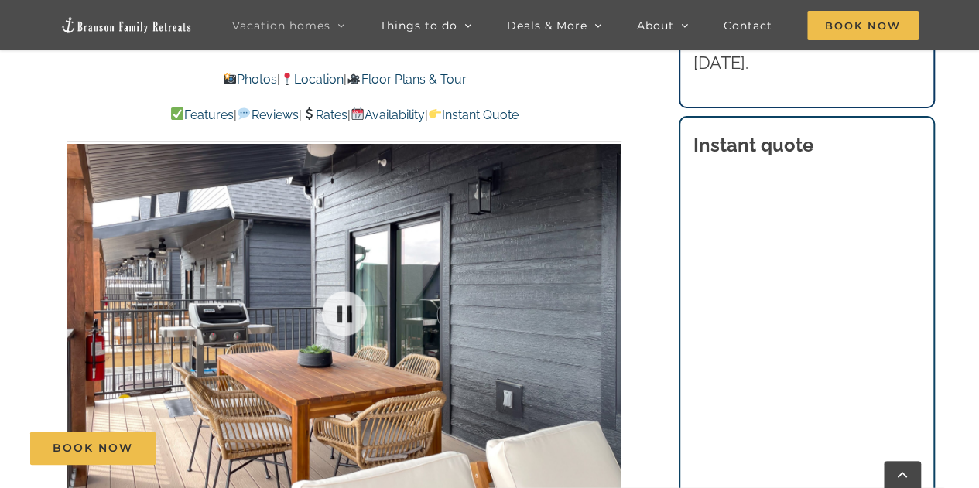
click at [611, 309] on div "18 / 49" at bounding box center [344, 313] width 554 height 455
click at [609, 317] on div at bounding box center [590, 313] width 48 height 96
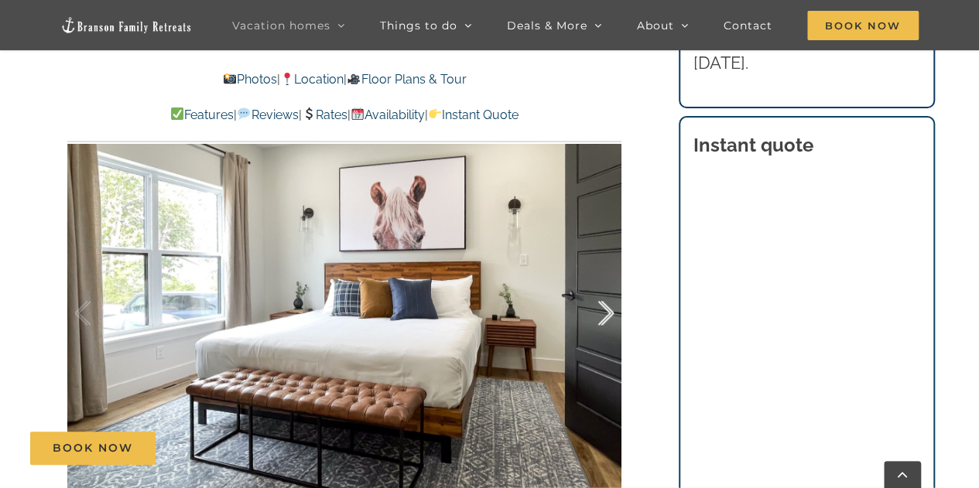
click at [609, 317] on div at bounding box center [590, 313] width 48 height 96
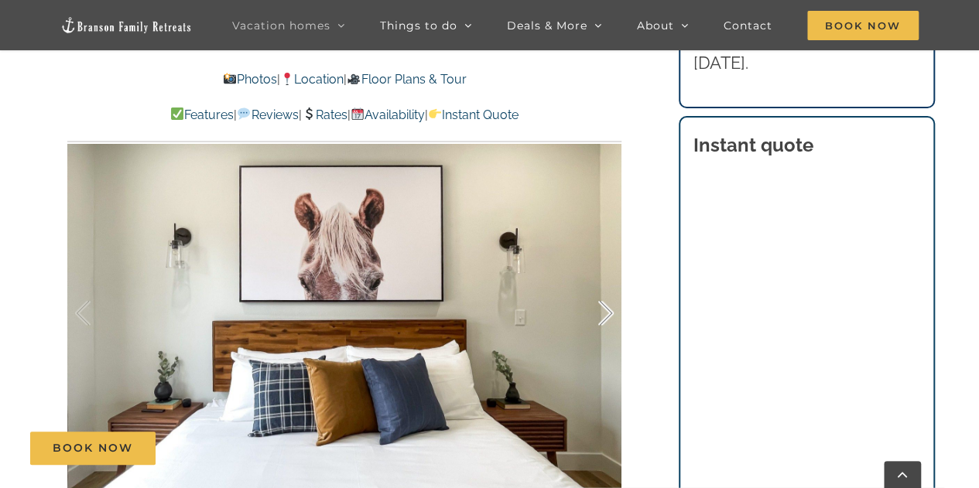
click at [609, 317] on div at bounding box center [590, 313] width 48 height 96
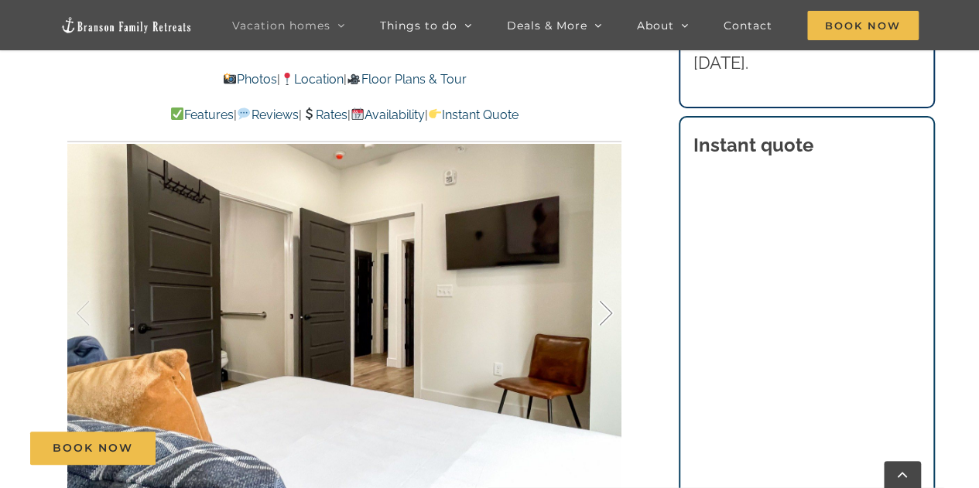
click at [609, 317] on div at bounding box center [590, 313] width 48 height 96
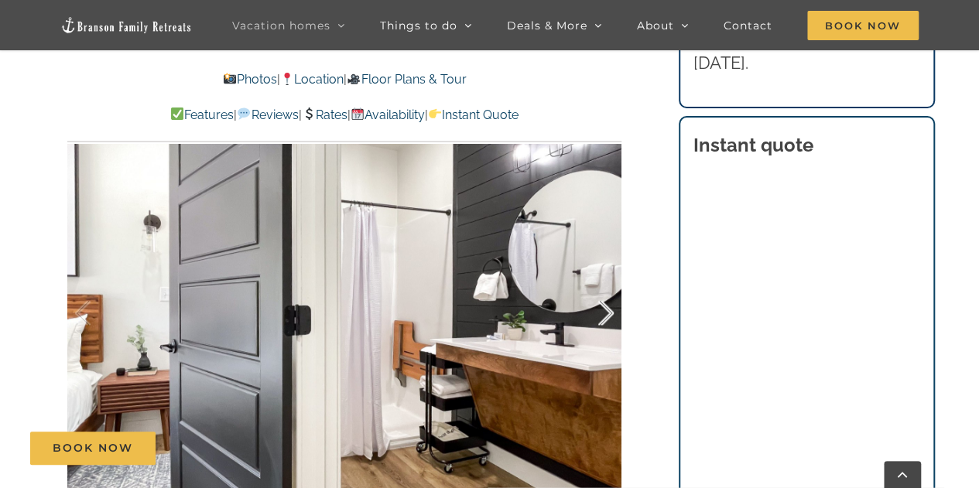
click at [609, 317] on div at bounding box center [590, 313] width 48 height 96
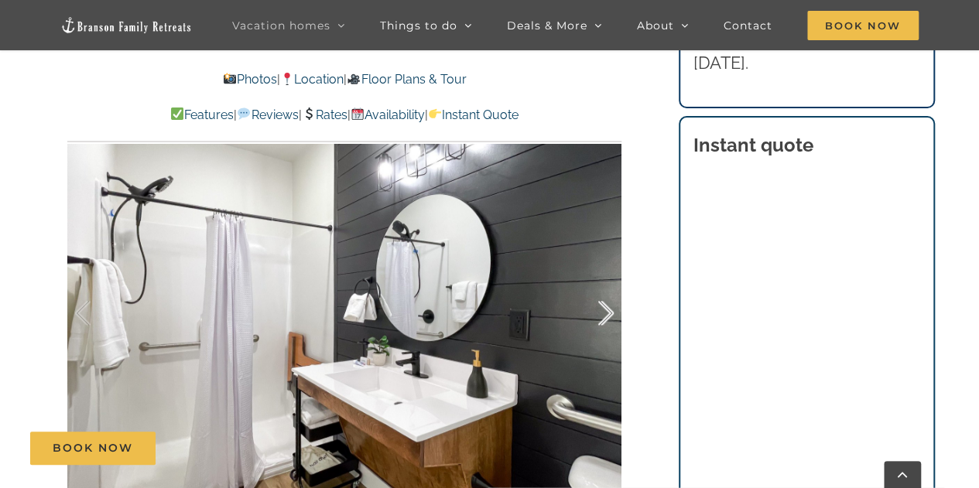
click at [609, 317] on div at bounding box center [590, 313] width 48 height 96
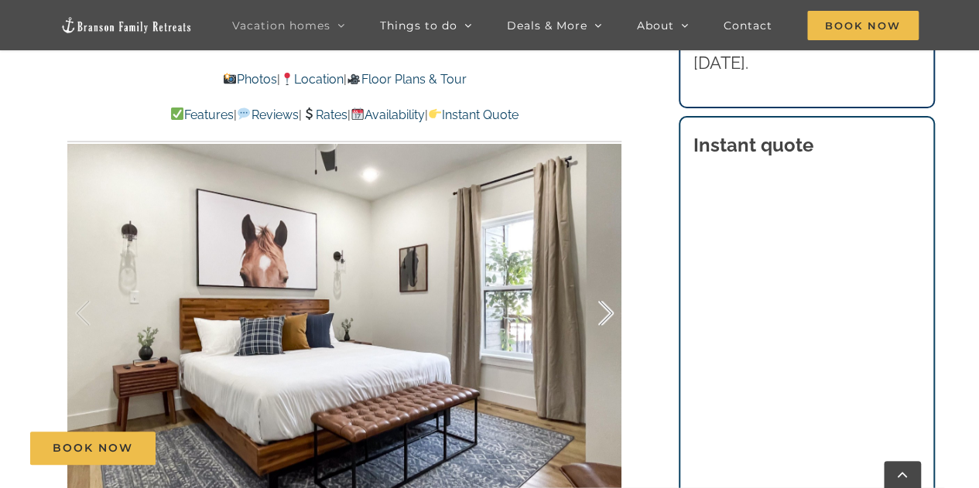
click at [609, 317] on div at bounding box center [590, 313] width 48 height 96
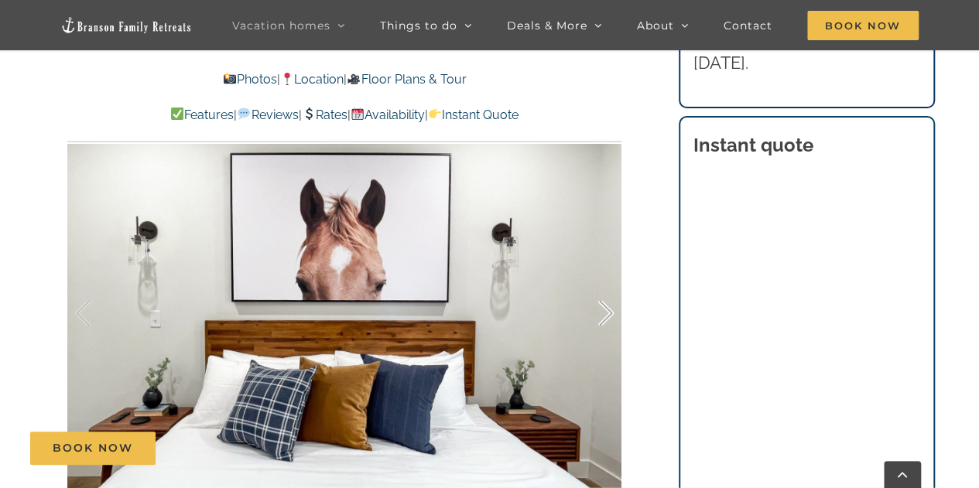
click at [609, 317] on div at bounding box center [590, 313] width 48 height 96
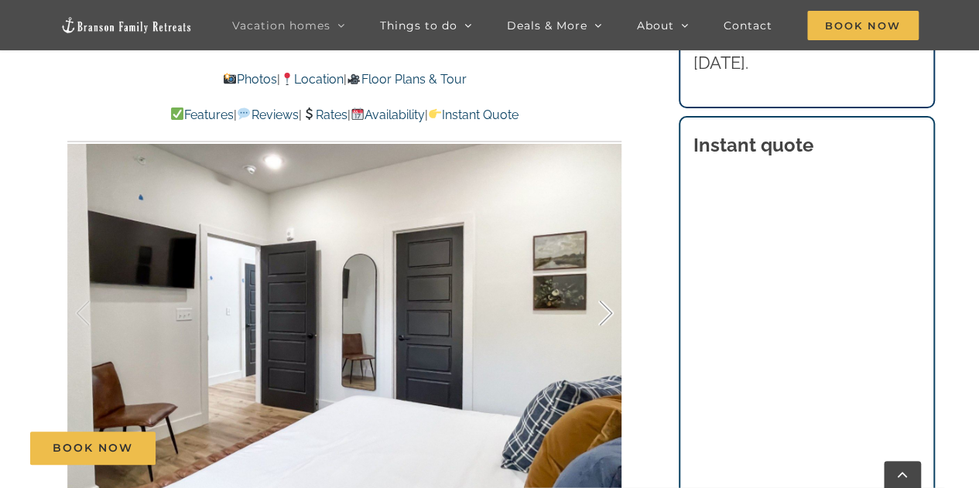
click at [609, 317] on div at bounding box center [590, 313] width 48 height 96
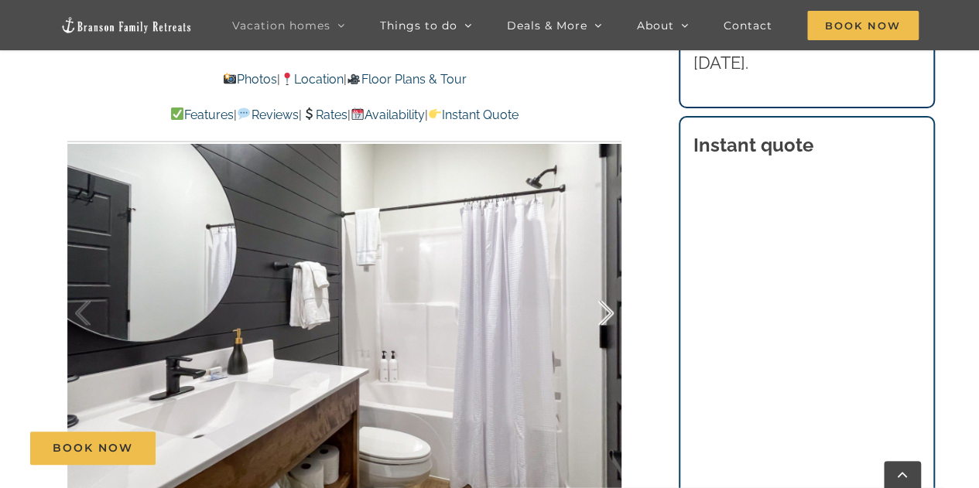
click at [609, 317] on div at bounding box center [590, 313] width 48 height 96
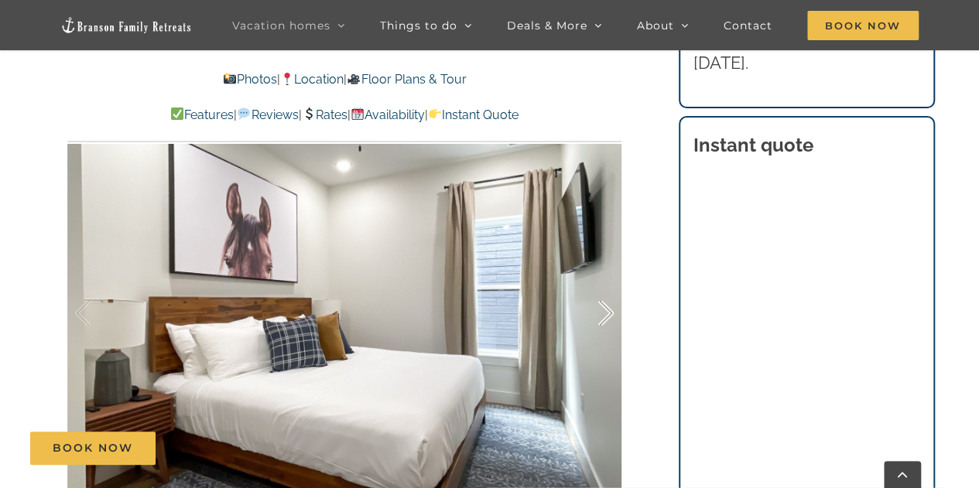
click at [609, 317] on div at bounding box center [590, 313] width 48 height 96
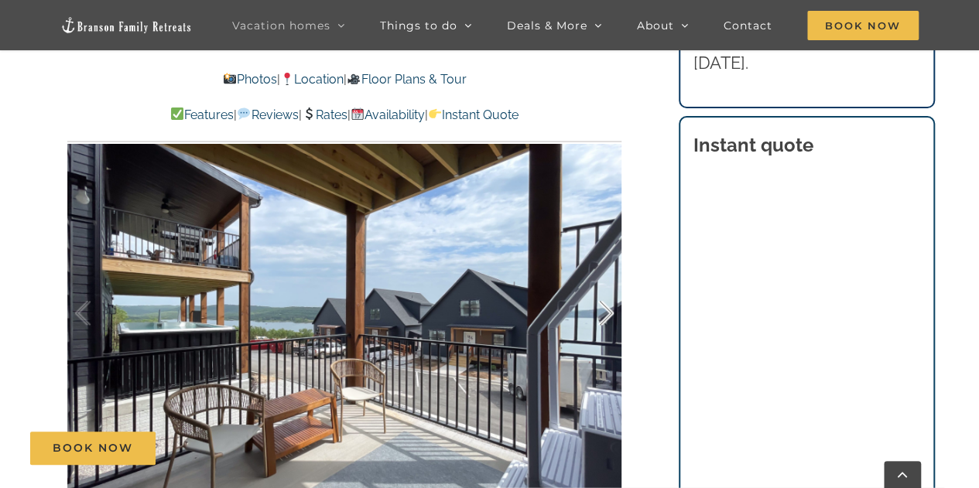
click at [609, 317] on div at bounding box center [590, 313] width 48 height 96
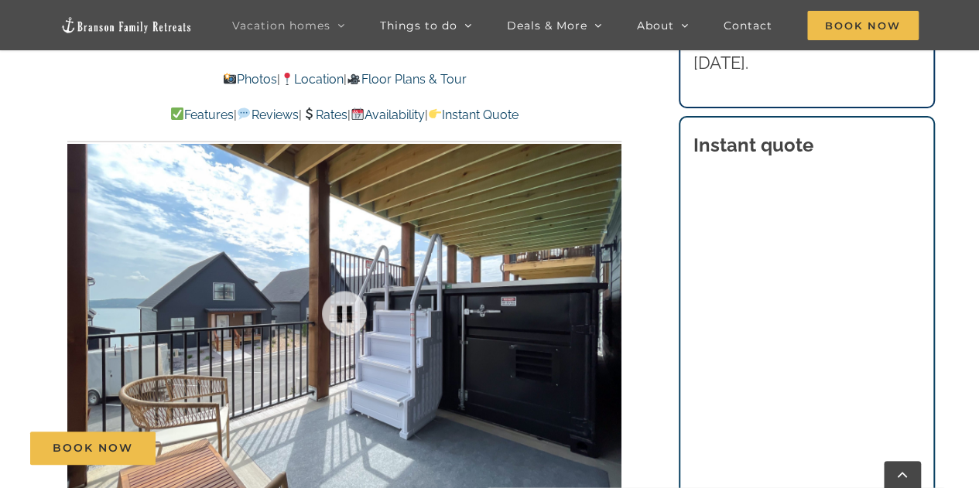
click at [609, 317] on div "32 / 49" at bounding box center [344, 313] width 554 height 455
click at [609, 317] on div at bounding box center [590, 313] width 48 height 96
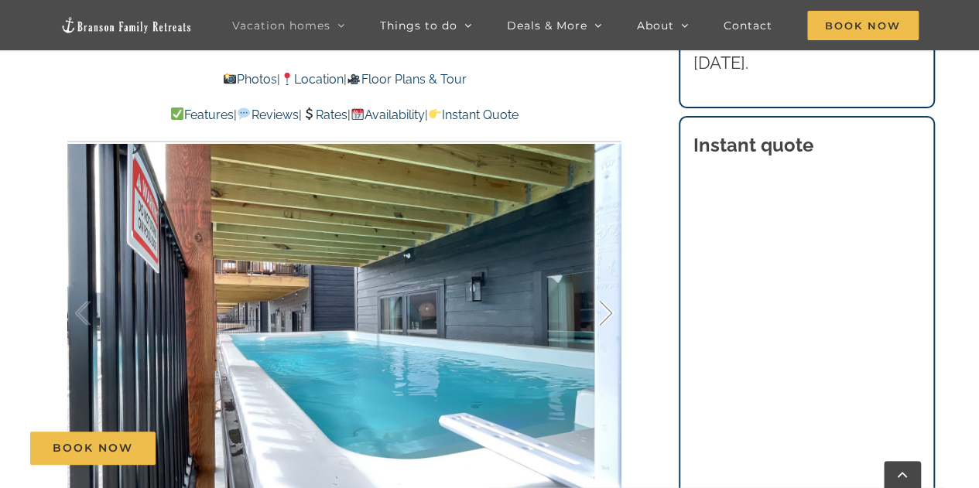
click at [609, 317] on div at bounding box center [590, 313] width 48 height 96
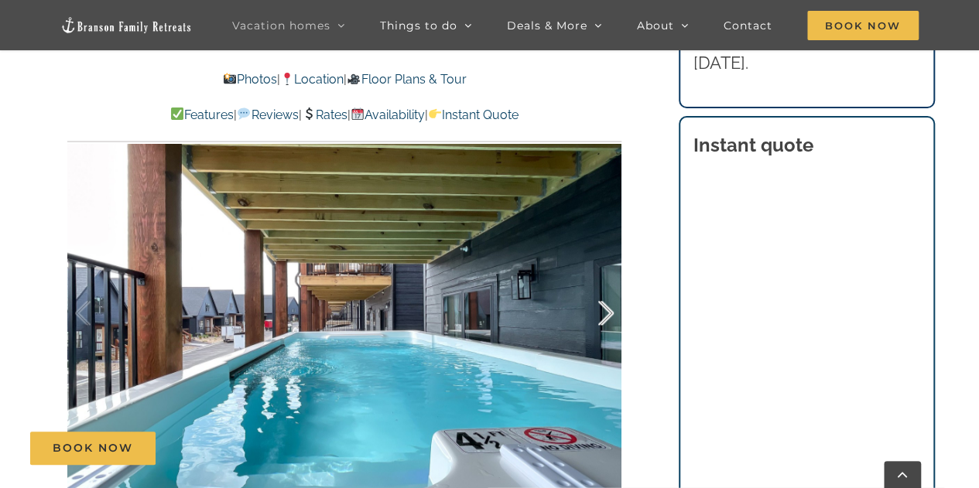
click at [605, 314] on div at bounding box center [590, 313] width 48 height 96
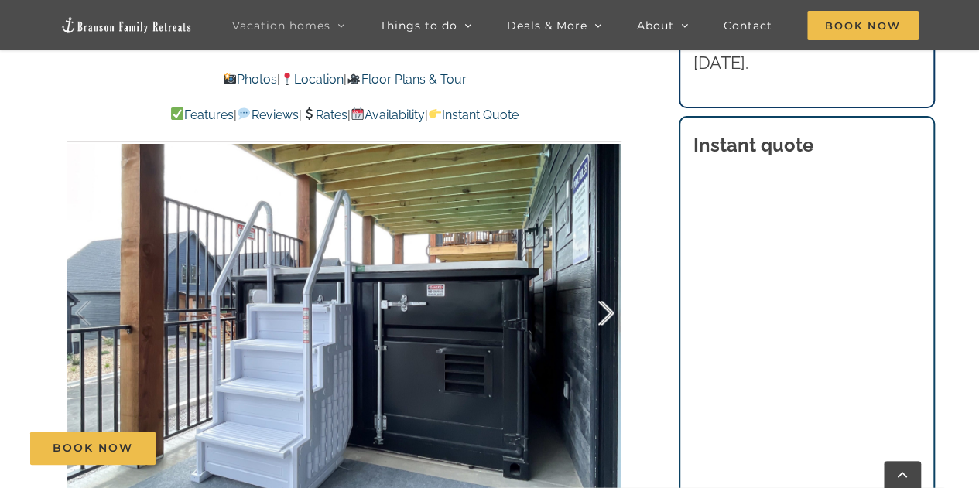
click at [605, 314] on div at bounding box center [590, 313] width 48 height 96
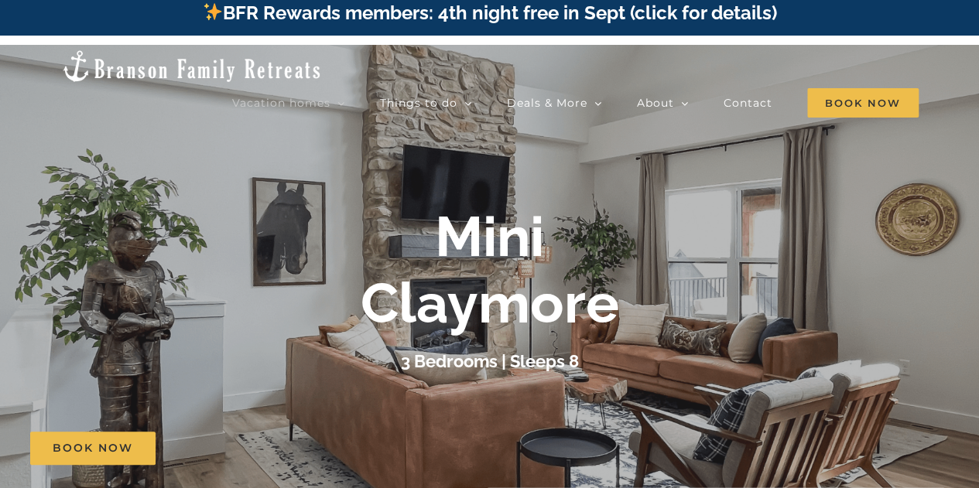
scroll to position [0, 0]
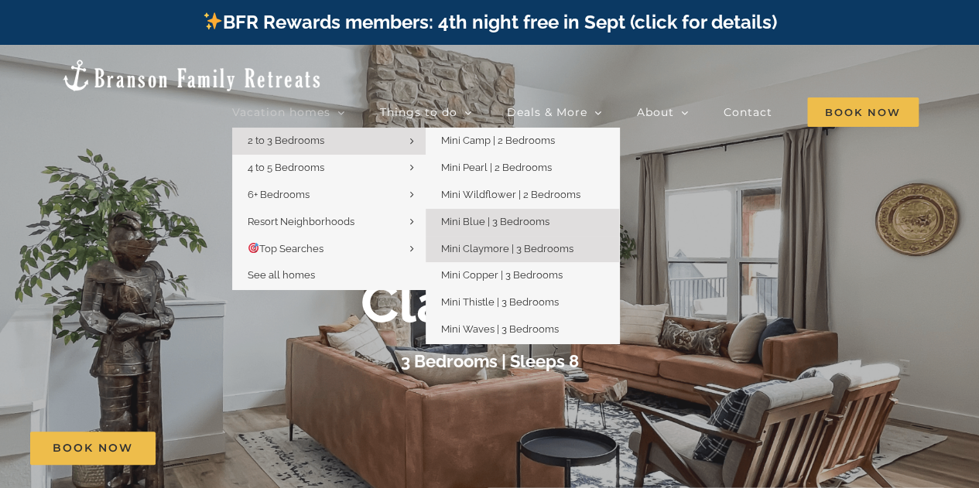
click at [481, 216] on span "Mini Blue | 3 Bedrooms" at bounding box center [495, 222] width 108 height 12
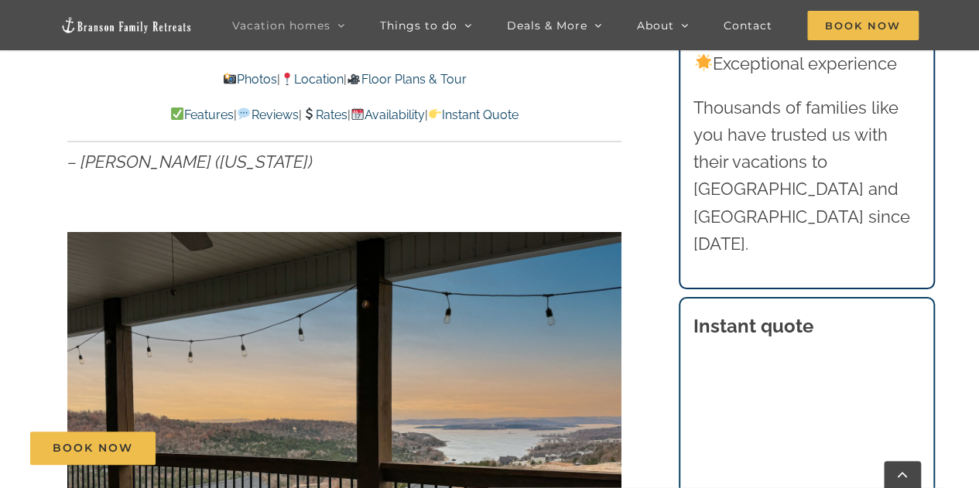
scroll to position [1161, 0]
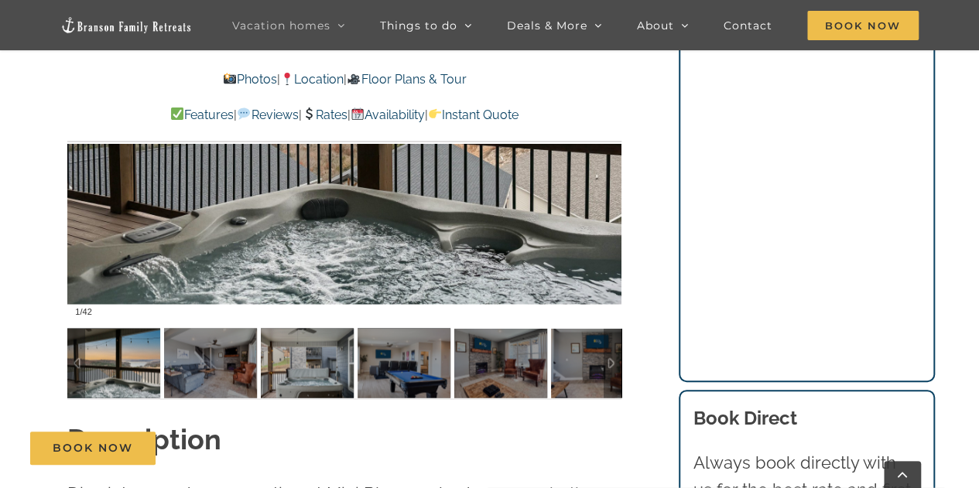
click at [402, 256] on div at bounding box center [344, 95] width 554 height 455
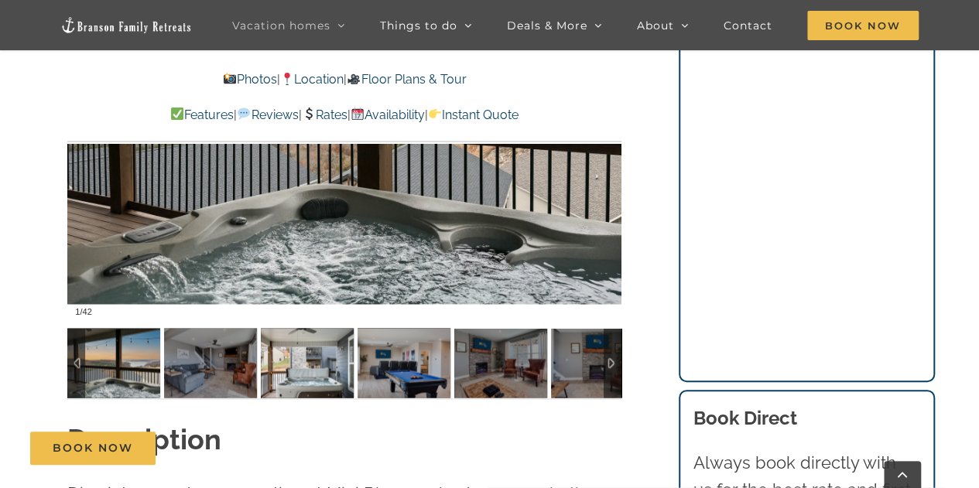
click at [337, 365] on img at bounding box center [307, 363] width 93 height 70
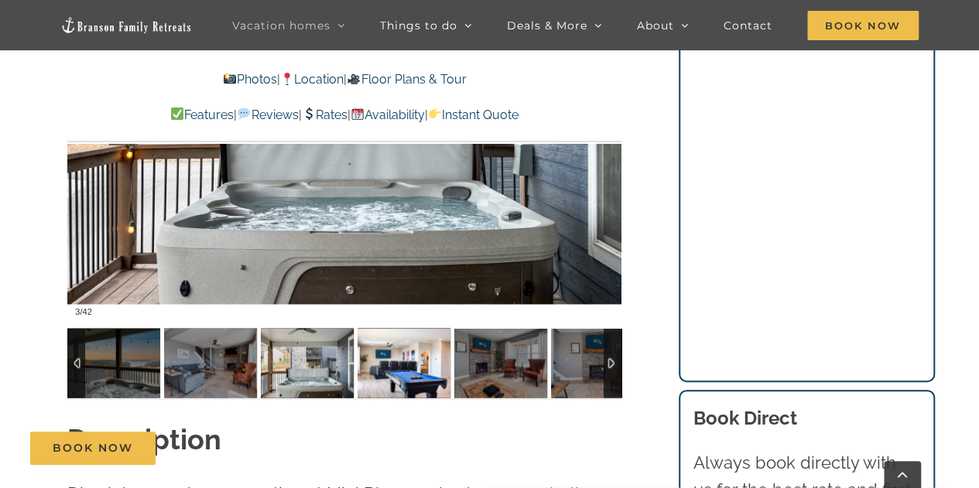
click at [407, 369] on img at bounding box center [404, 363] width 93 height 70
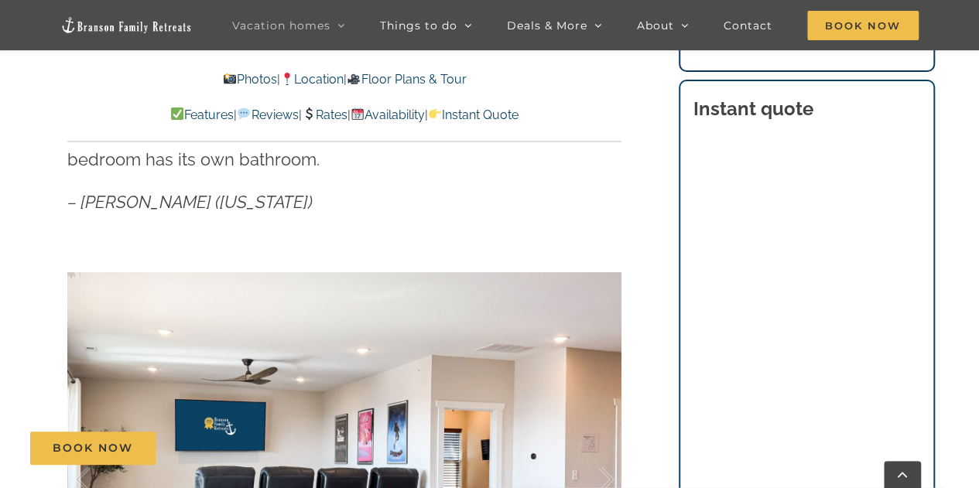
scroll to position [774, 0]
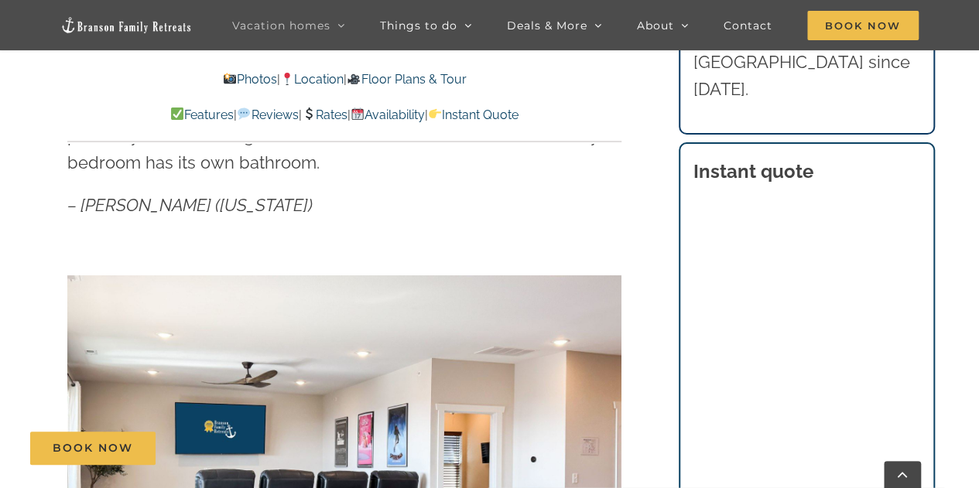
click at [725, 433] on div "Book Now" at bounding box center [500, 448] width 941 height 33
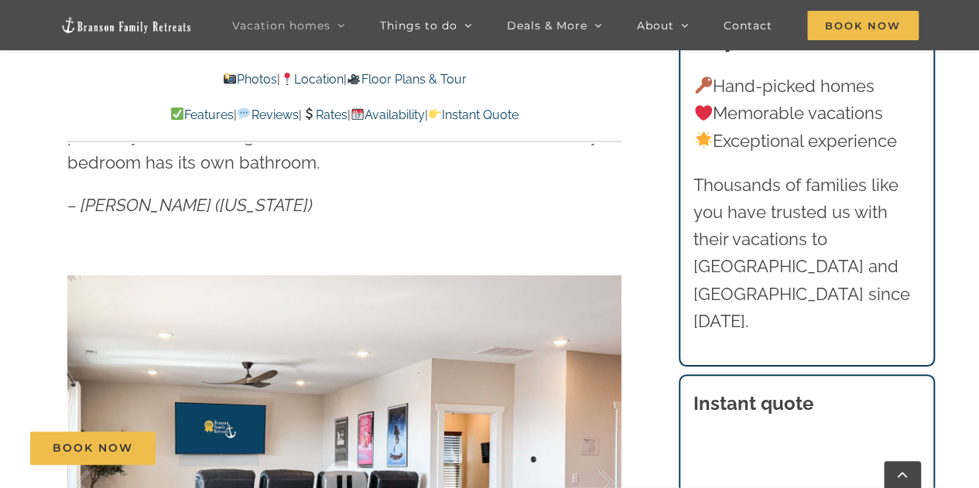
scroll to position [310, 0]
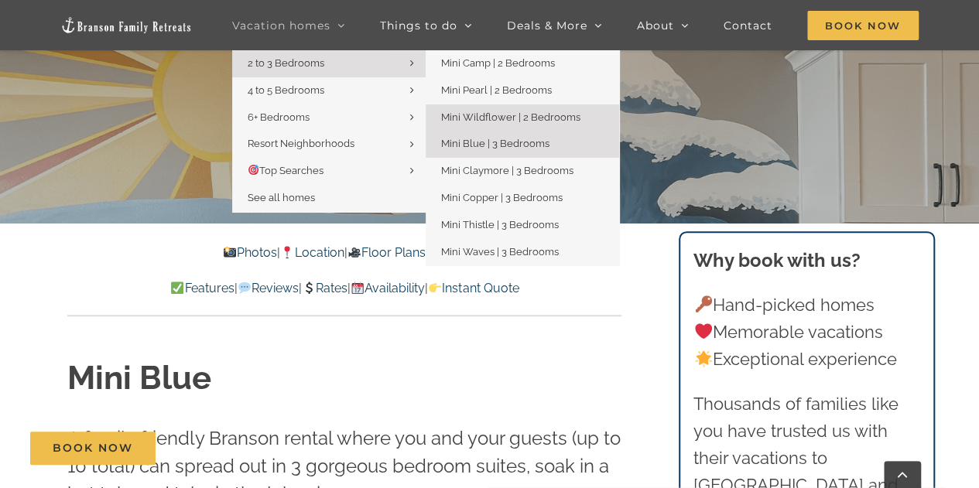
click at [511, 114] on span "Mini Wildflower | 2 Bedrooms" at bounding box center [510, 117] width 139 height 12
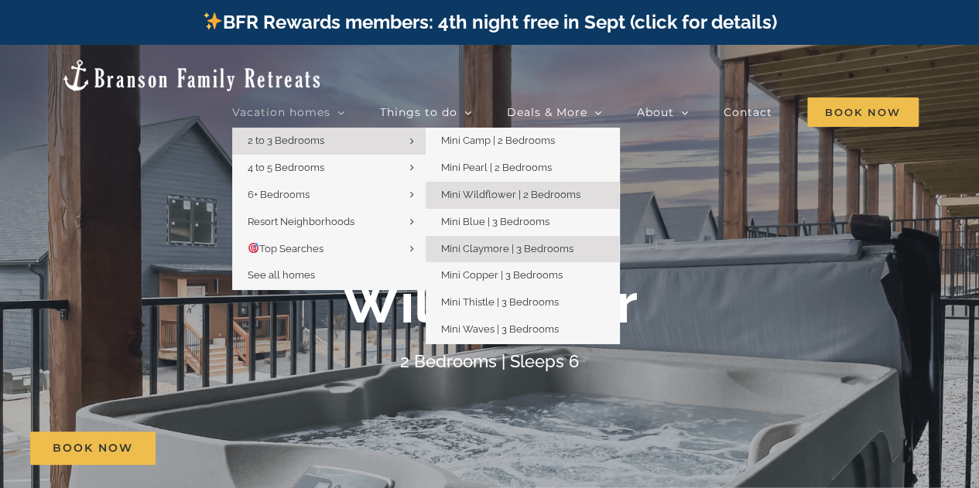
click at [492, 243] on span "Mini Claymore | 3 Bedrooms" at bounding box center [507, 249] width 132 height 12
